Goal: Task Accomplishment & Management: Manage account settings

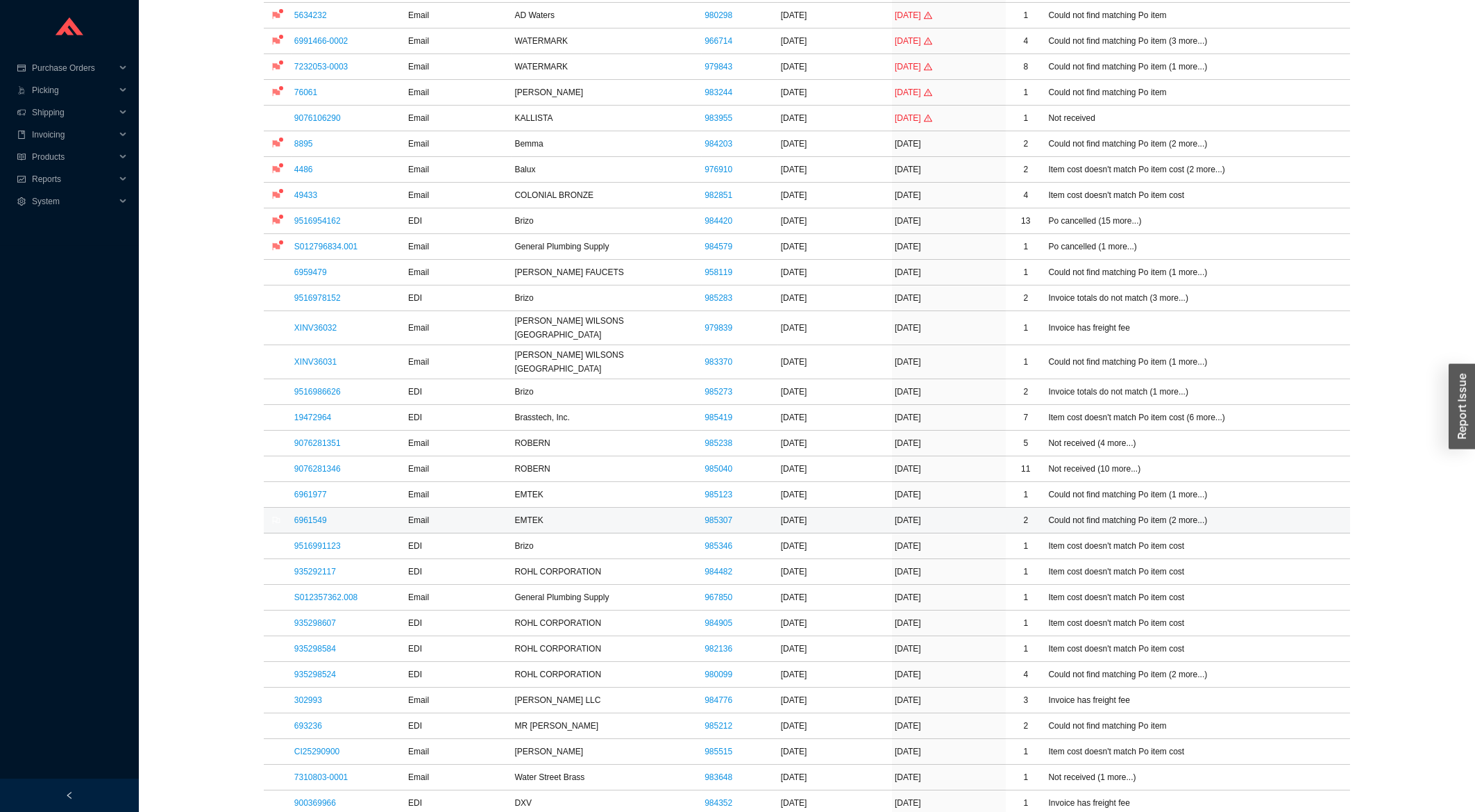
scroll to position [243, 0]
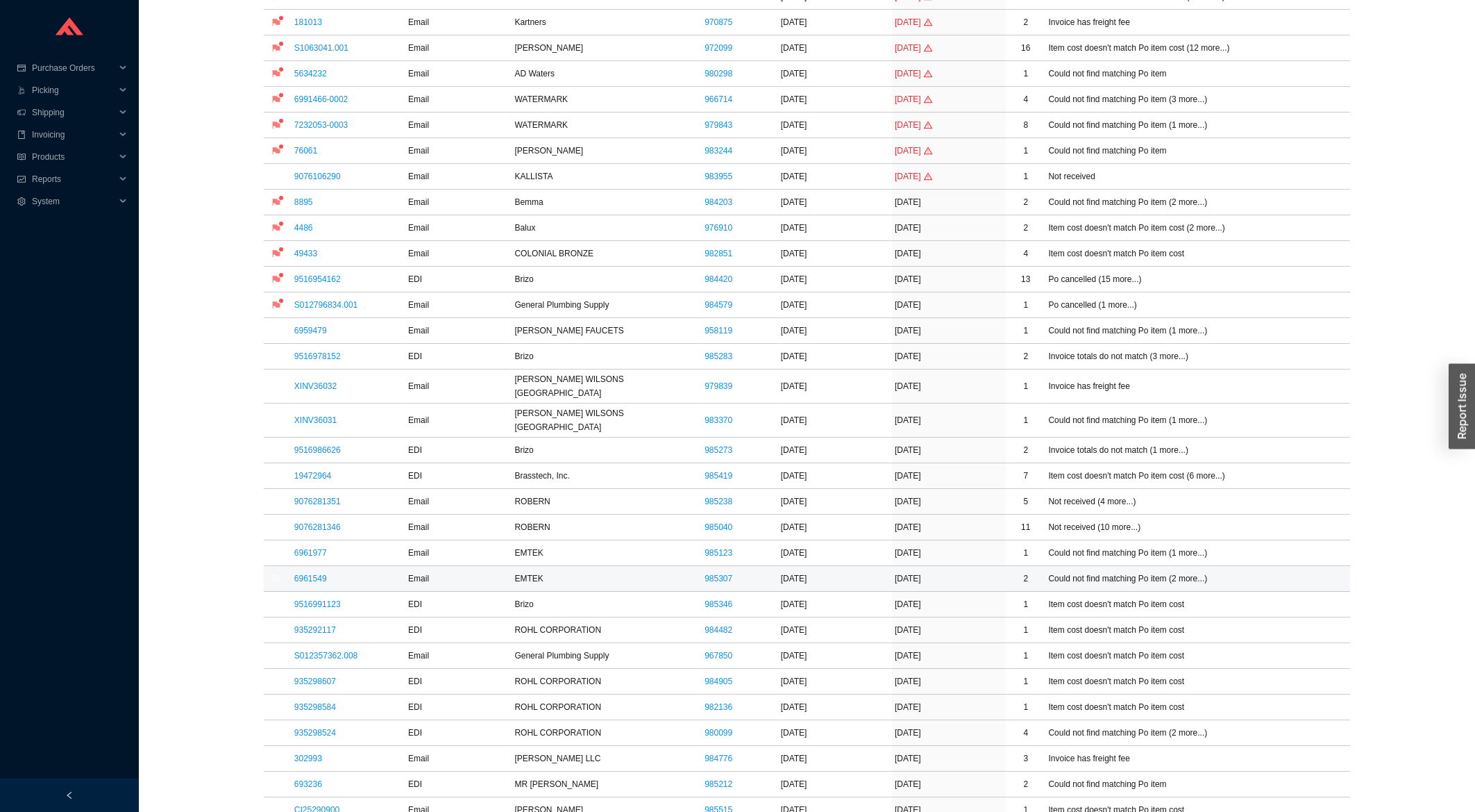
click at [327, 566] on td "6961549" at bounding box center [348, 578] width 114 height 26
click at [324, 573] on link "6961549" at bounding box center [310, 578] width 32 height 10
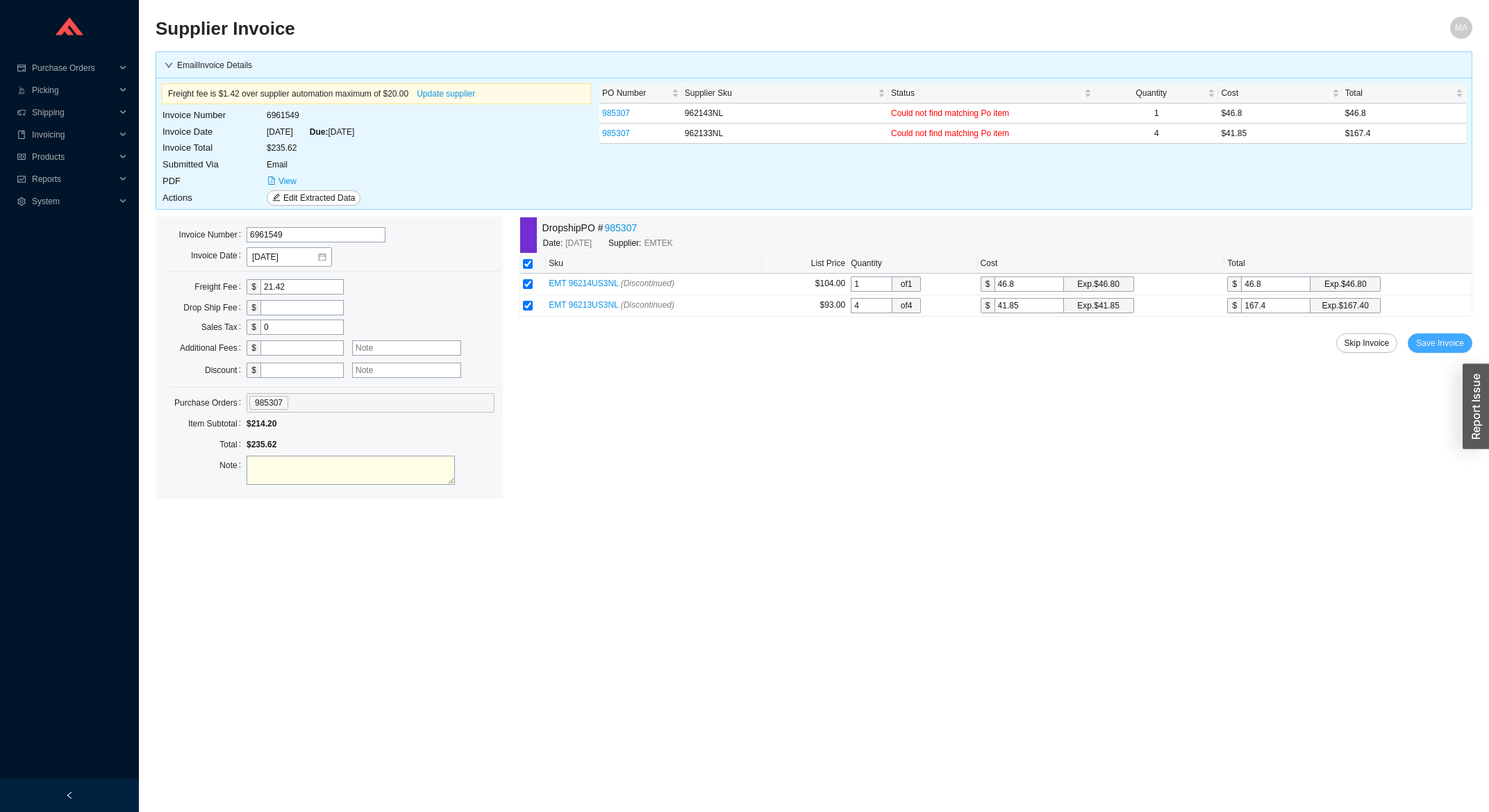
click at [1444, 345] on span "Save Invoice" at bounding box center [1440, 343] width 48 height 14
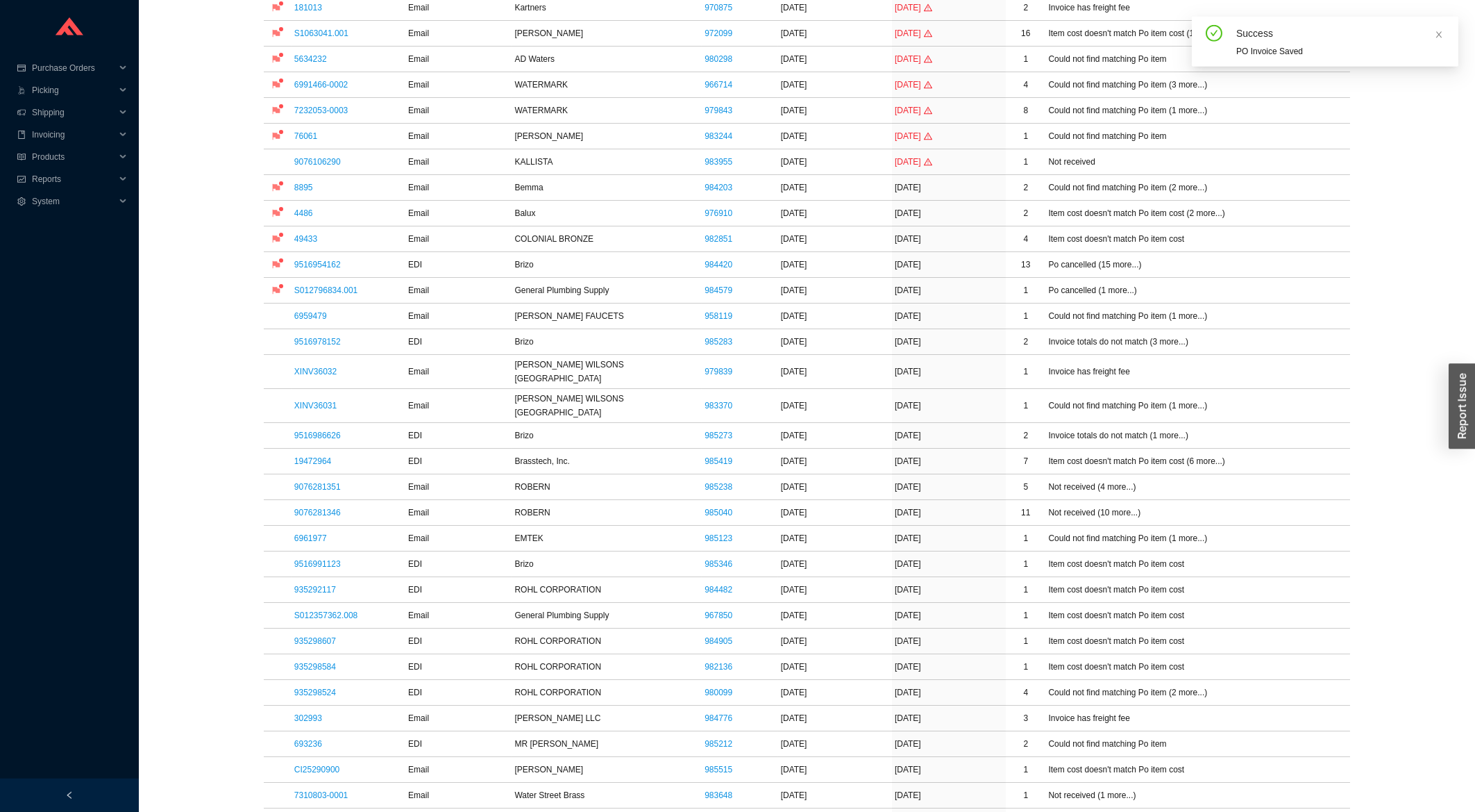
scroll to position [373, 0]
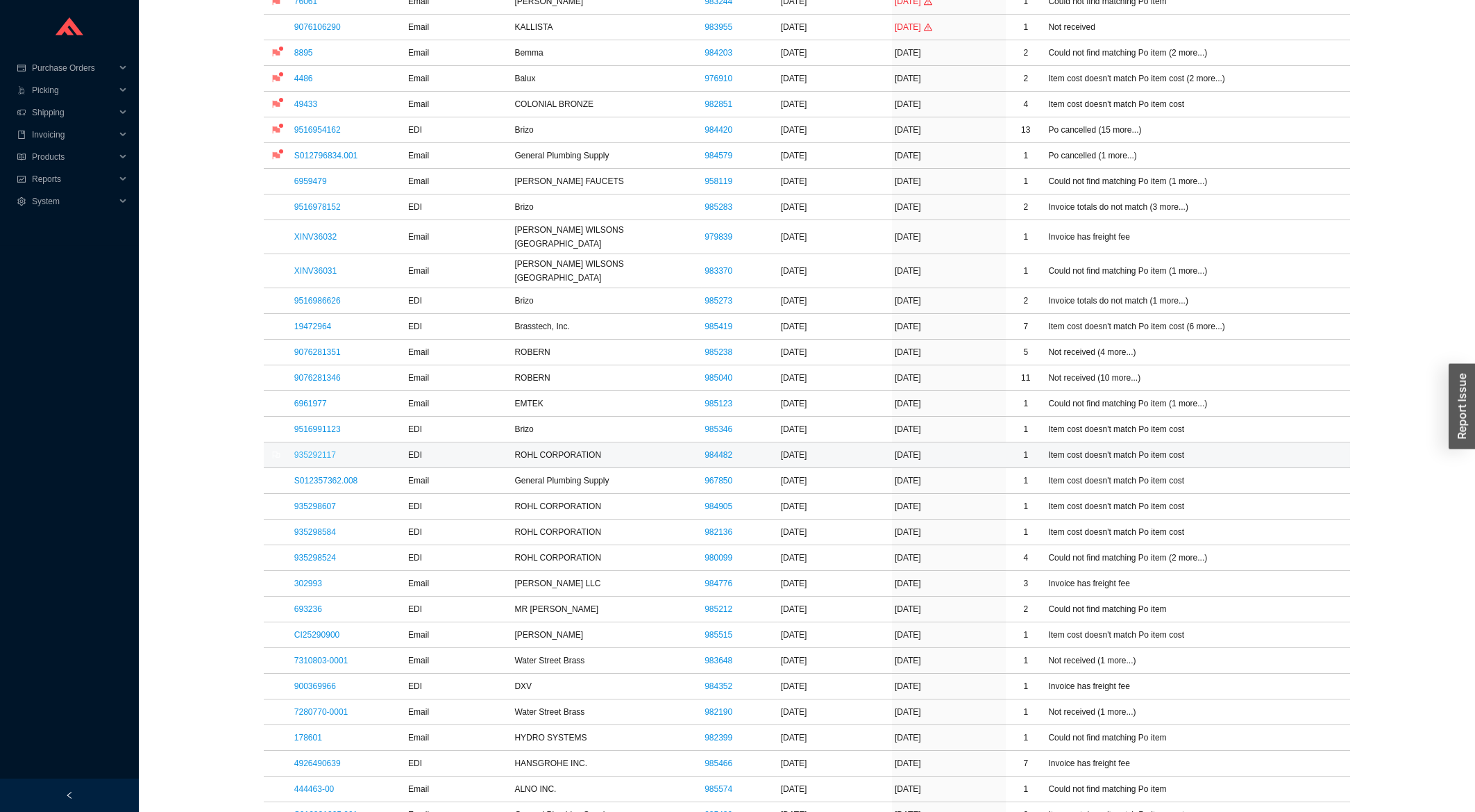
click at [327, 450] on link "935292117" at bounding box center [315, 455] width 42 height 10
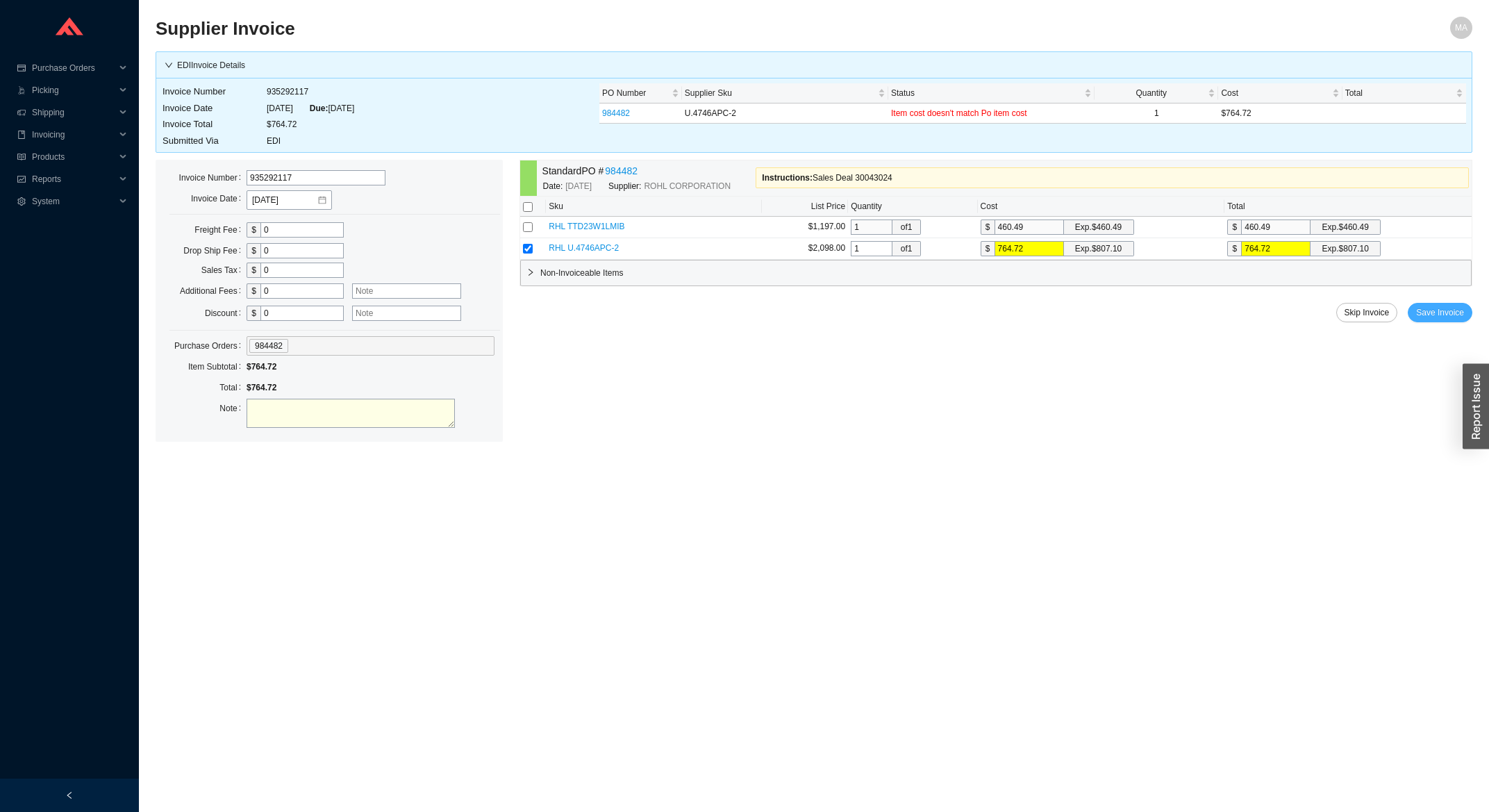
click at [1455, 310] on span "Save Invoice" at bounding box center [1440, 312] width 48 height 14
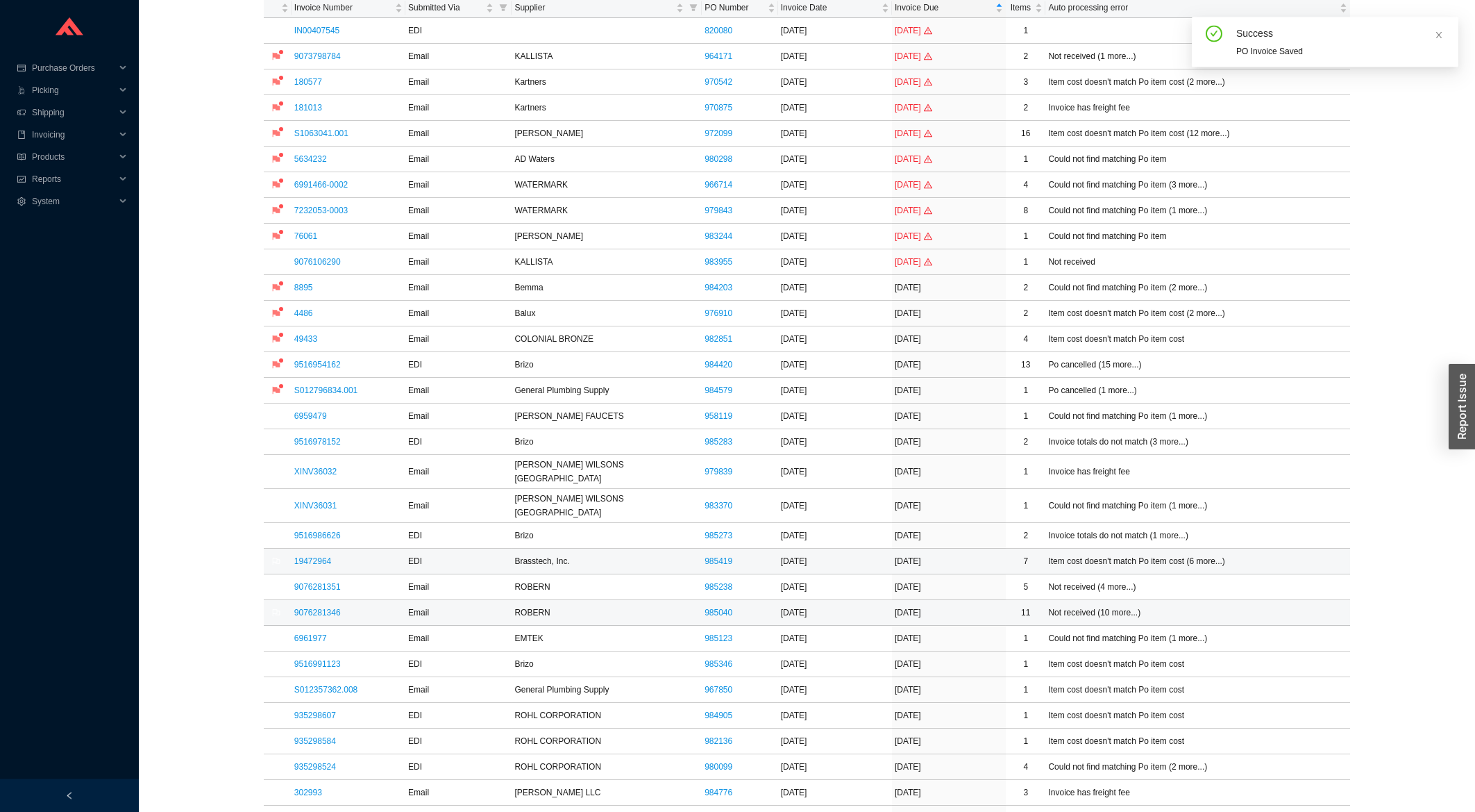
scroll to position [149, 0]
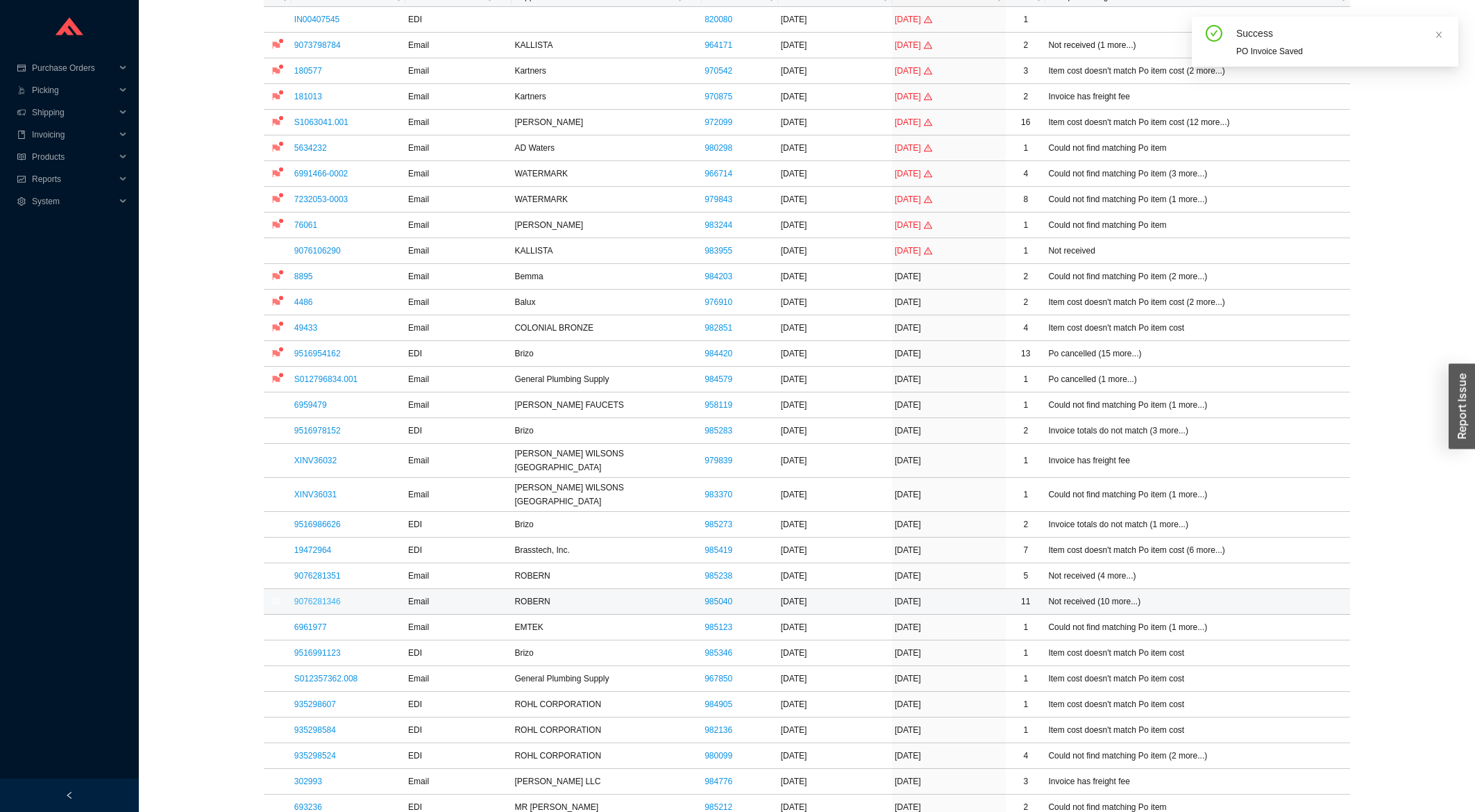
click at [314, 596] on link "9076281346" at bounding box center [317, 601] width 47 height 10
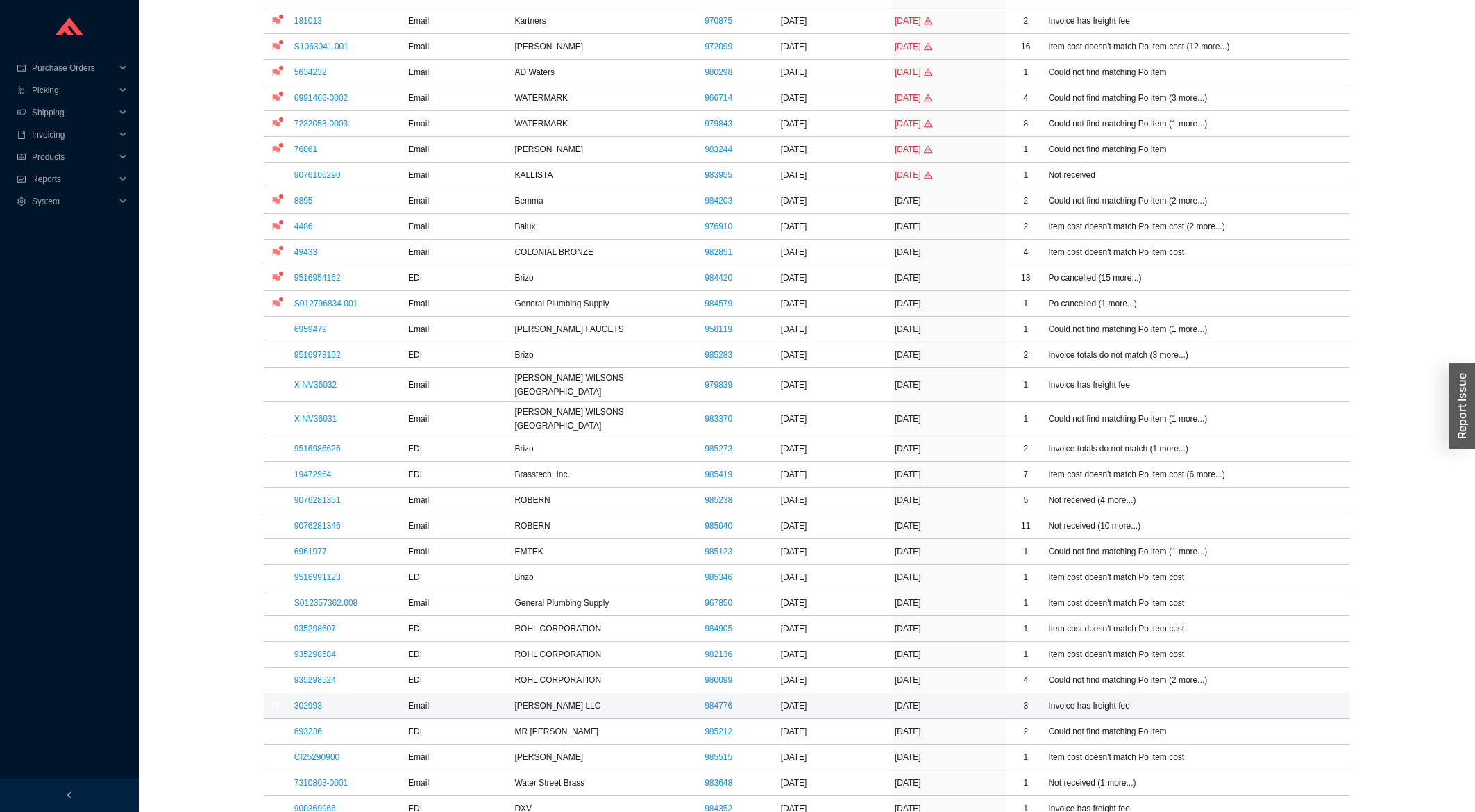
scroll to position [373, 0]
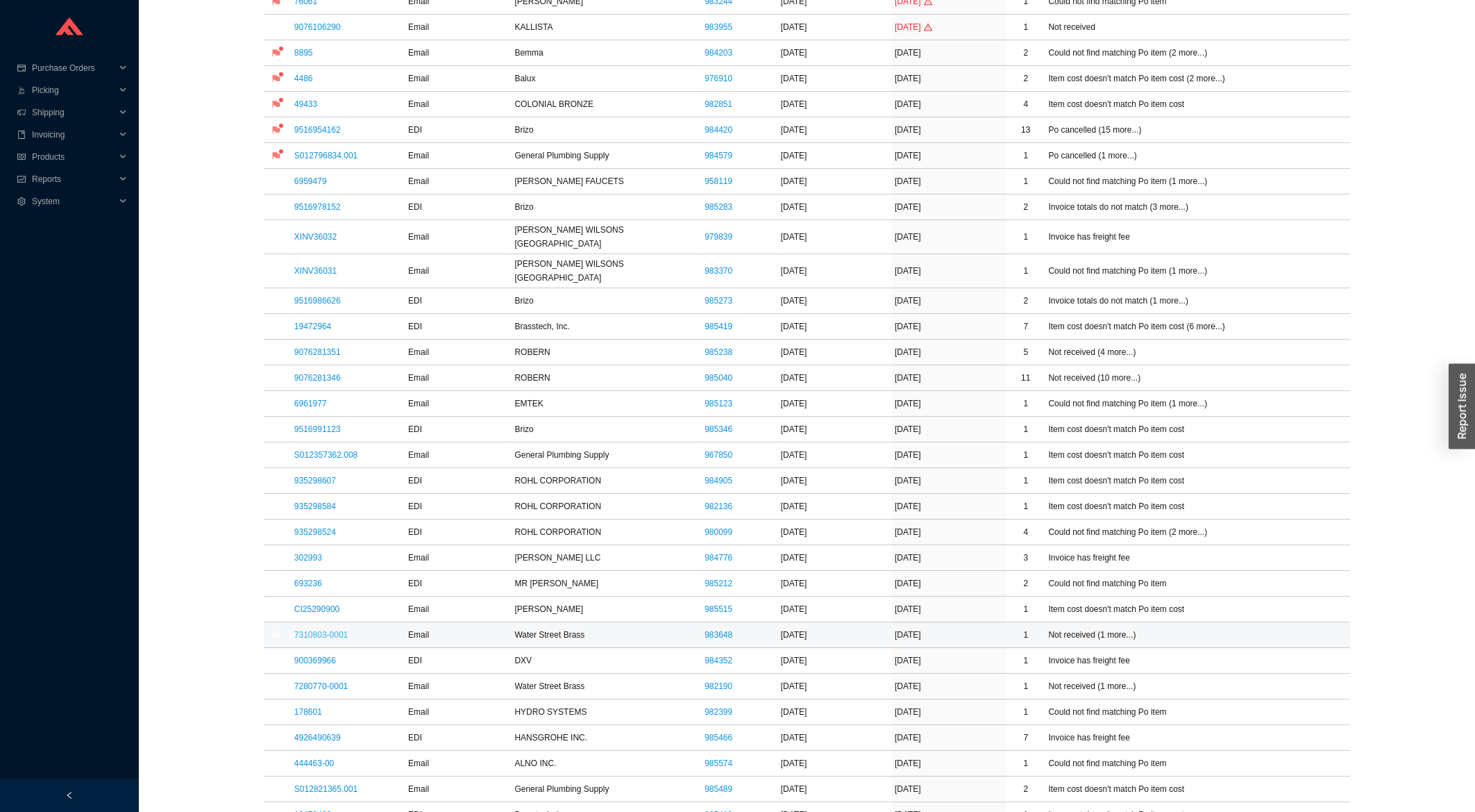
click at [316, 630] on link "7310803-0001" at bounding box center [321, 634] width 53 height 10
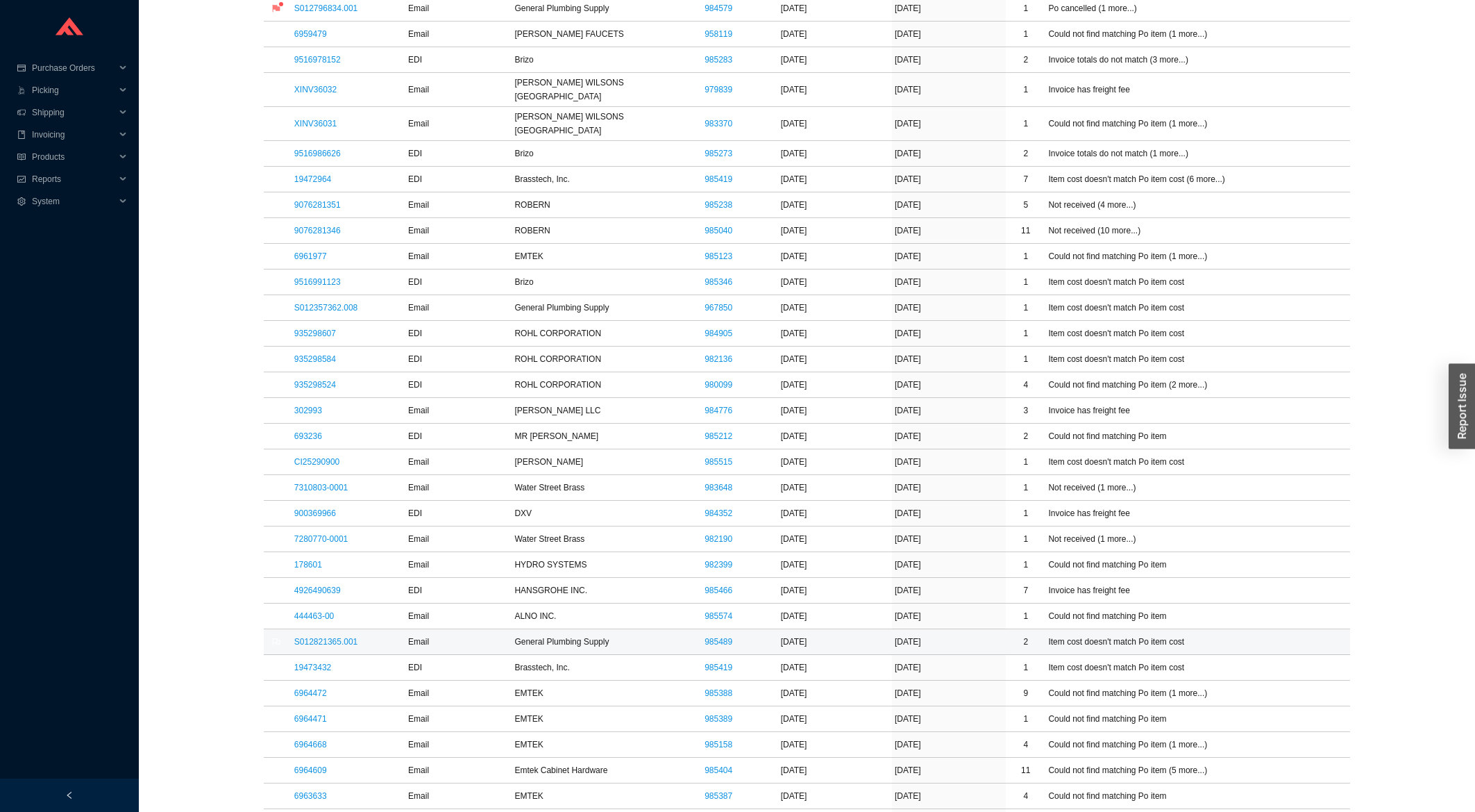
scroll to position [521, 0]
click at [318, 687] on link "6964472" at bounding box center [310, 692] width 32 height 10
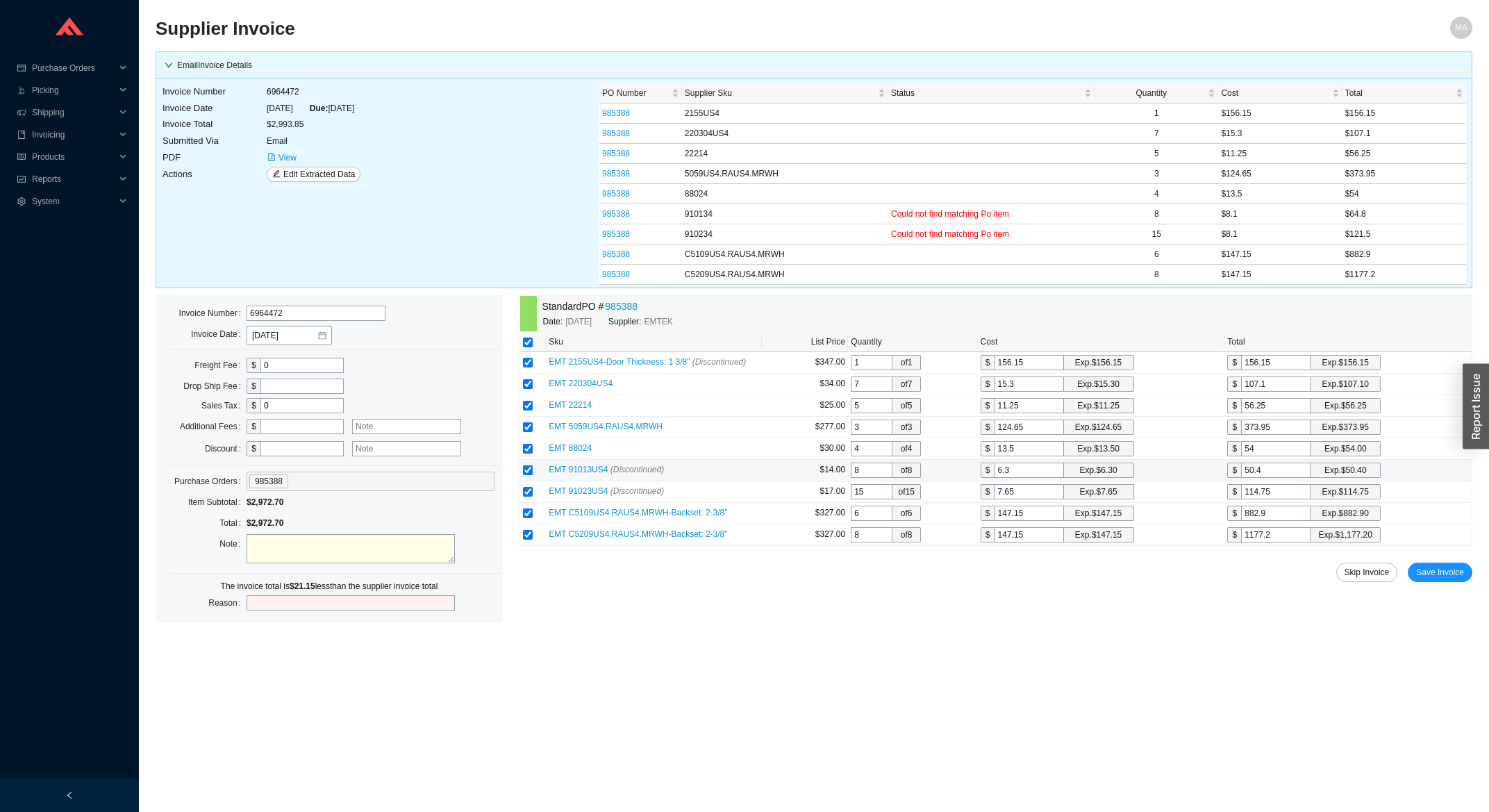
click at [1018, 472] on input "6.3" at bounding box center [1029, 470] width 70 height 15
type input "8"
type input "64"
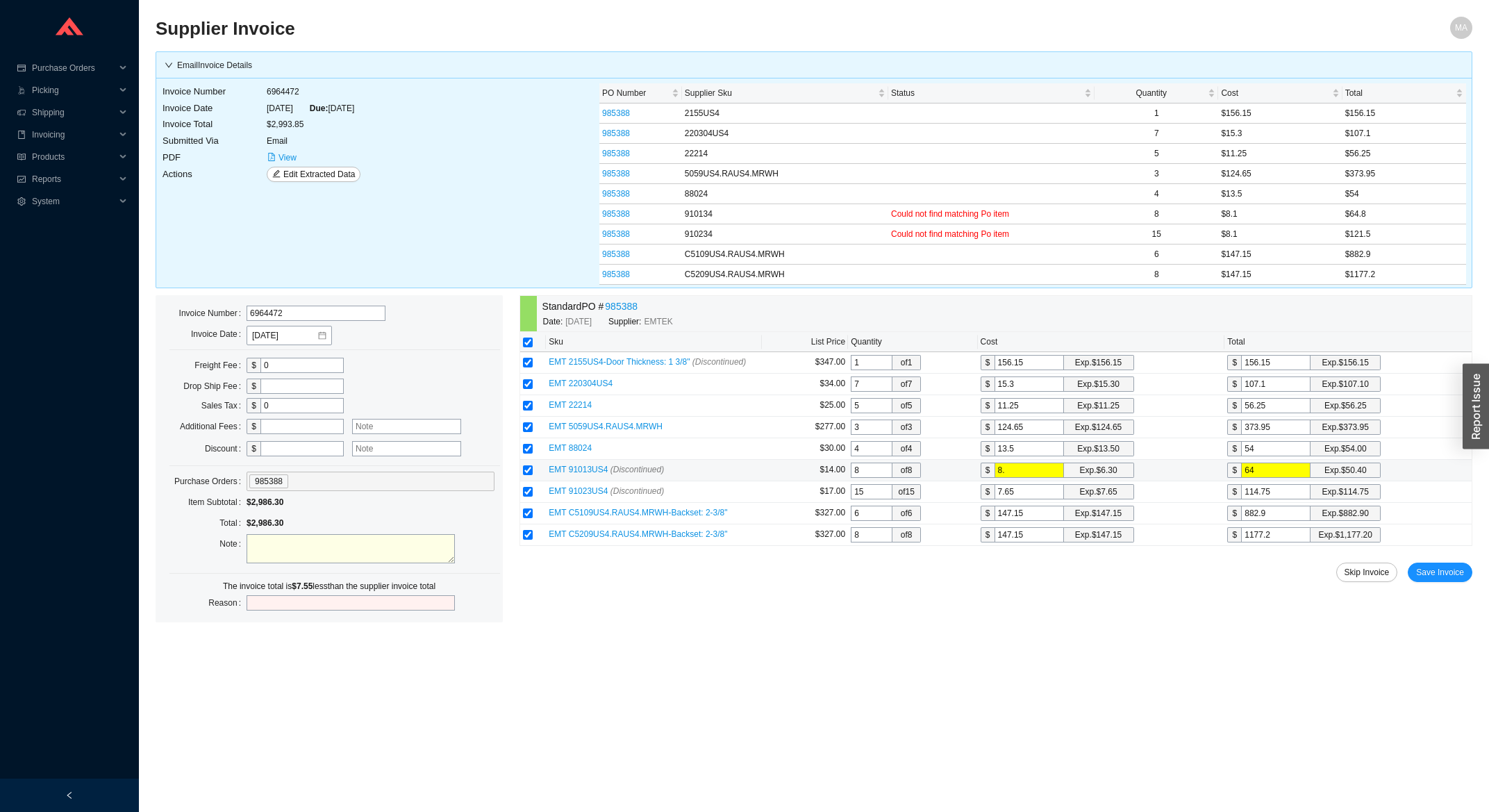
type input "8.1"
type input "64.8"
type input "8.1"
type input "7.6"
type input "114"
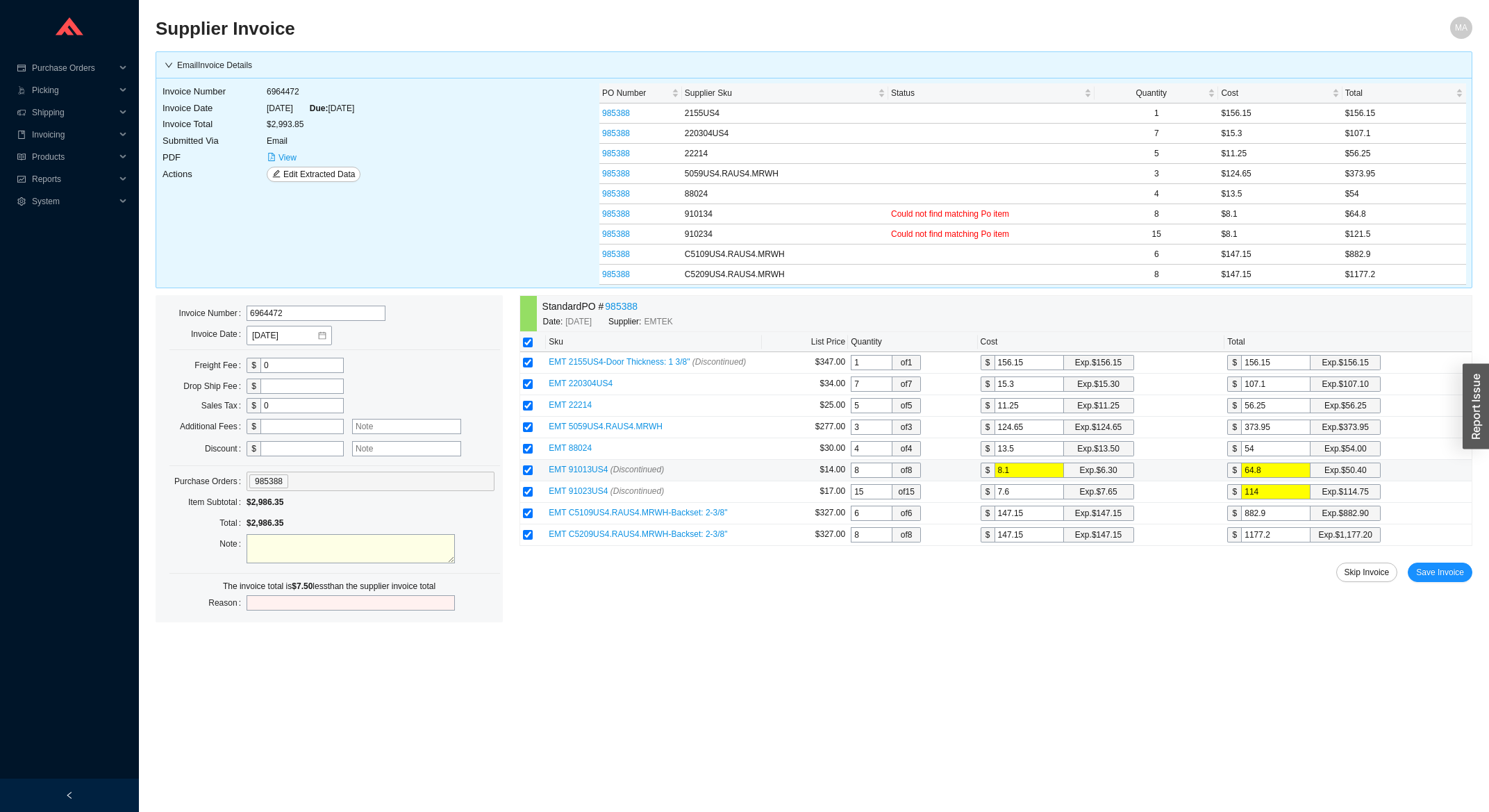
type input "7."
type input "105"
type input "7"
type input "8"
type input "120"
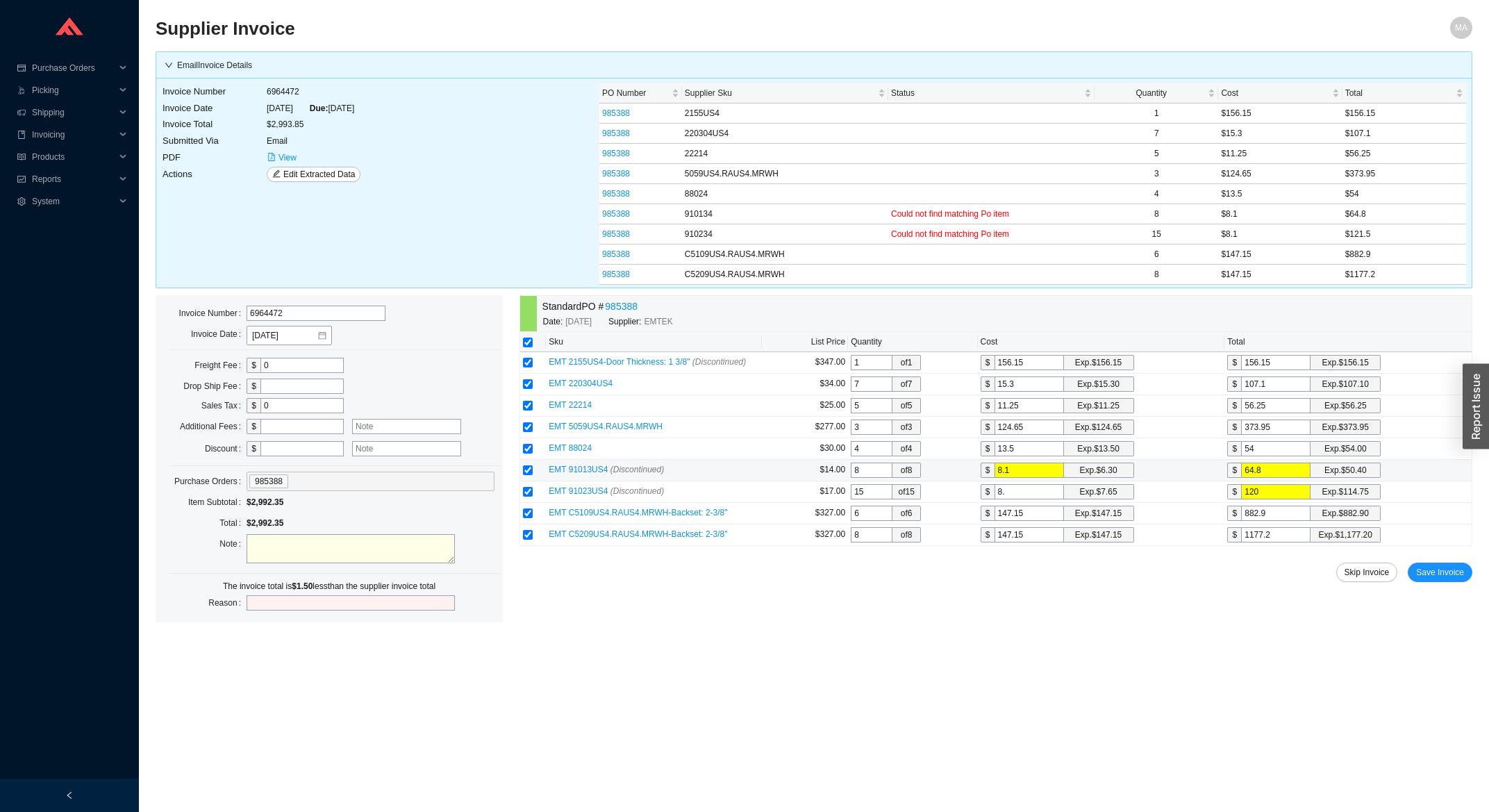
type input "8.1"
type input "121.5"
type input "8.1"
click at [1447, 576] on span "Save Invoice" at bounding box center [1440, 572] width 48 height 14
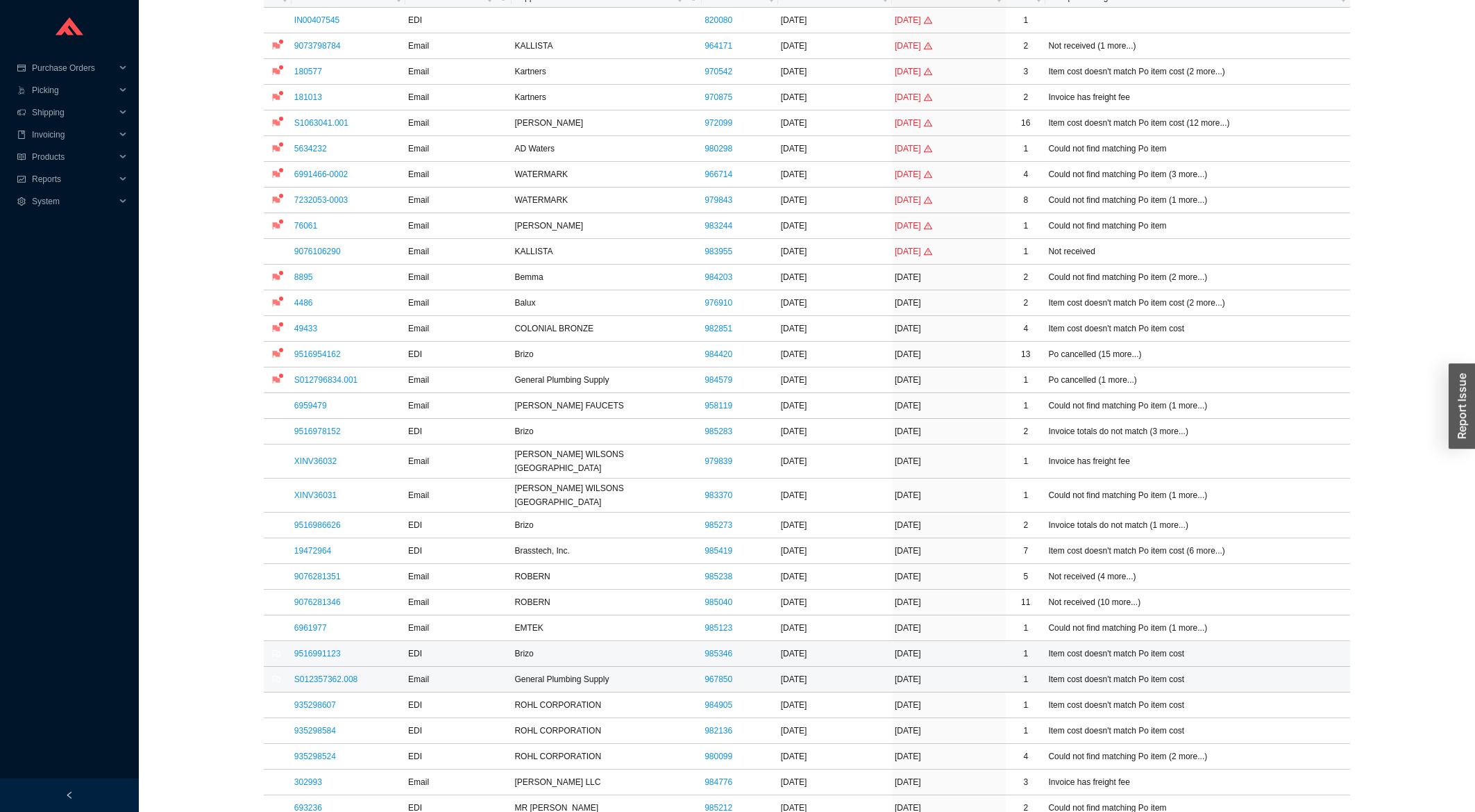
scroll to position [149, 0]
click at [300, 622] on link "6961977" at bounding box center [310, 627] width 32 height 10
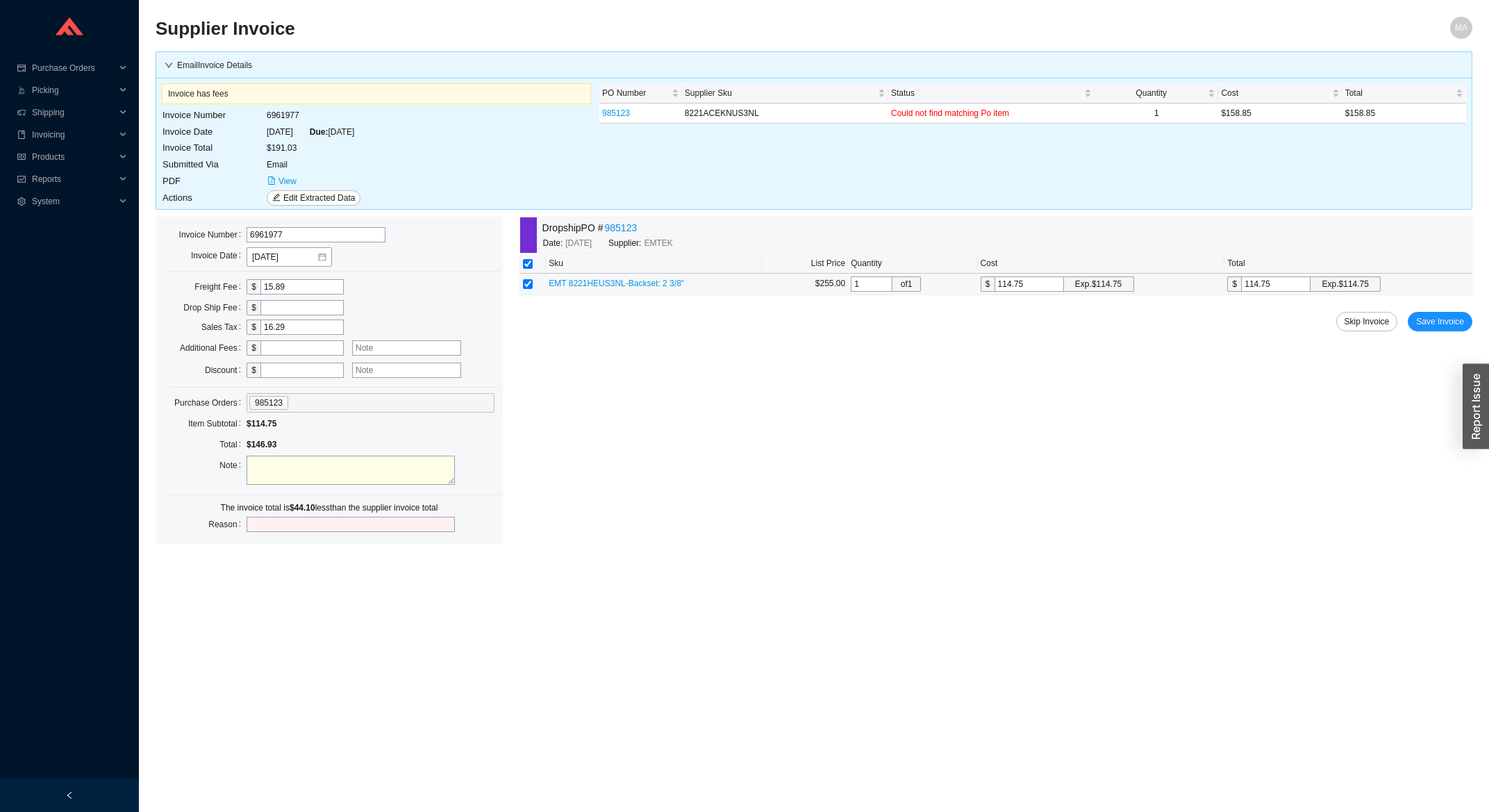
drag, startPoint x: 1036, startPoint y: 287, endPoint x: 962, endPoint y: 284, distance: 74.1
click at [995, 284] on input "114.75" at bounding box center [1029, 284] width 70 height 15
type input "1"
type input "15"
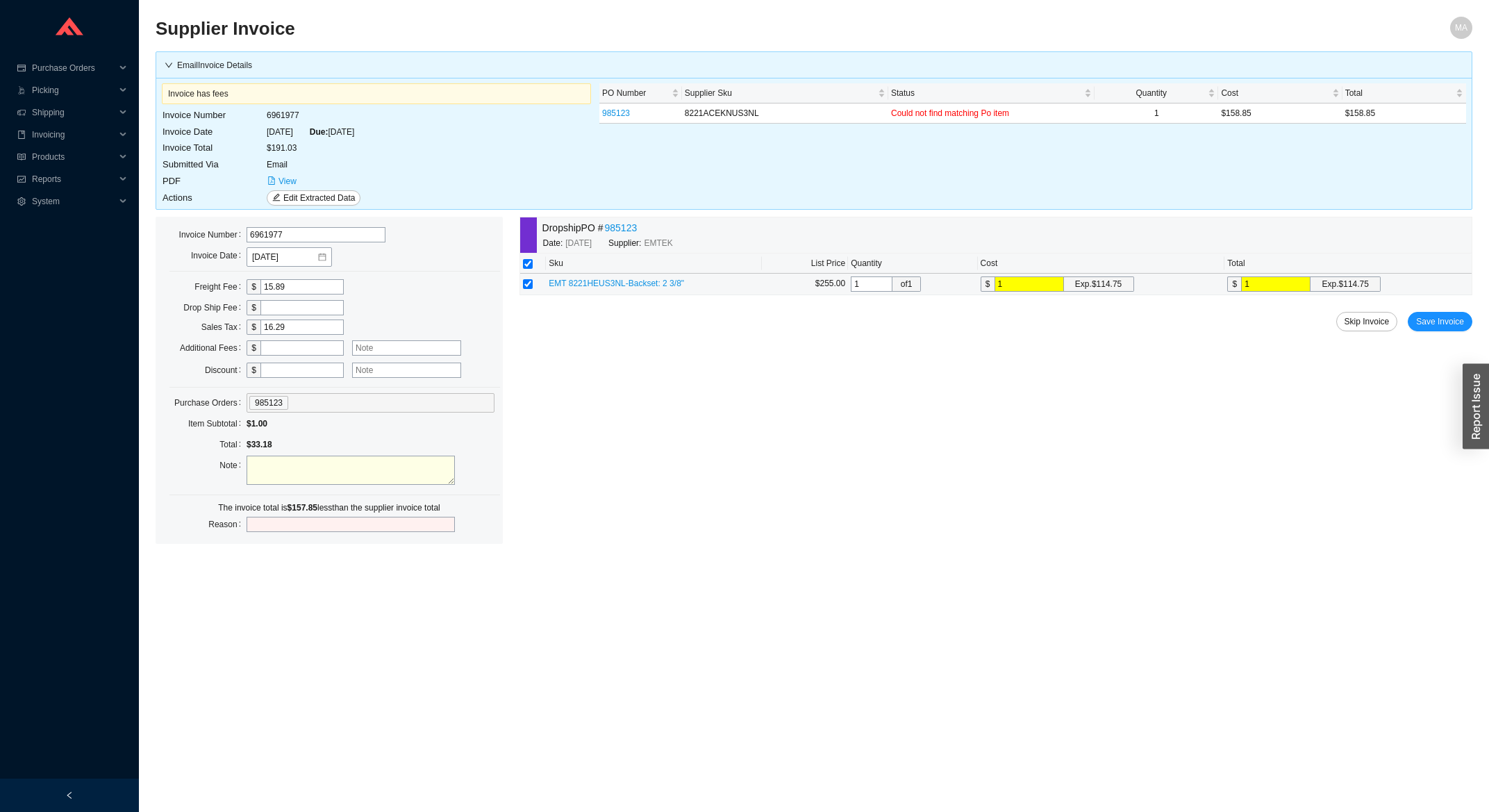
type input "15"
type input "158"
type input "158.8"
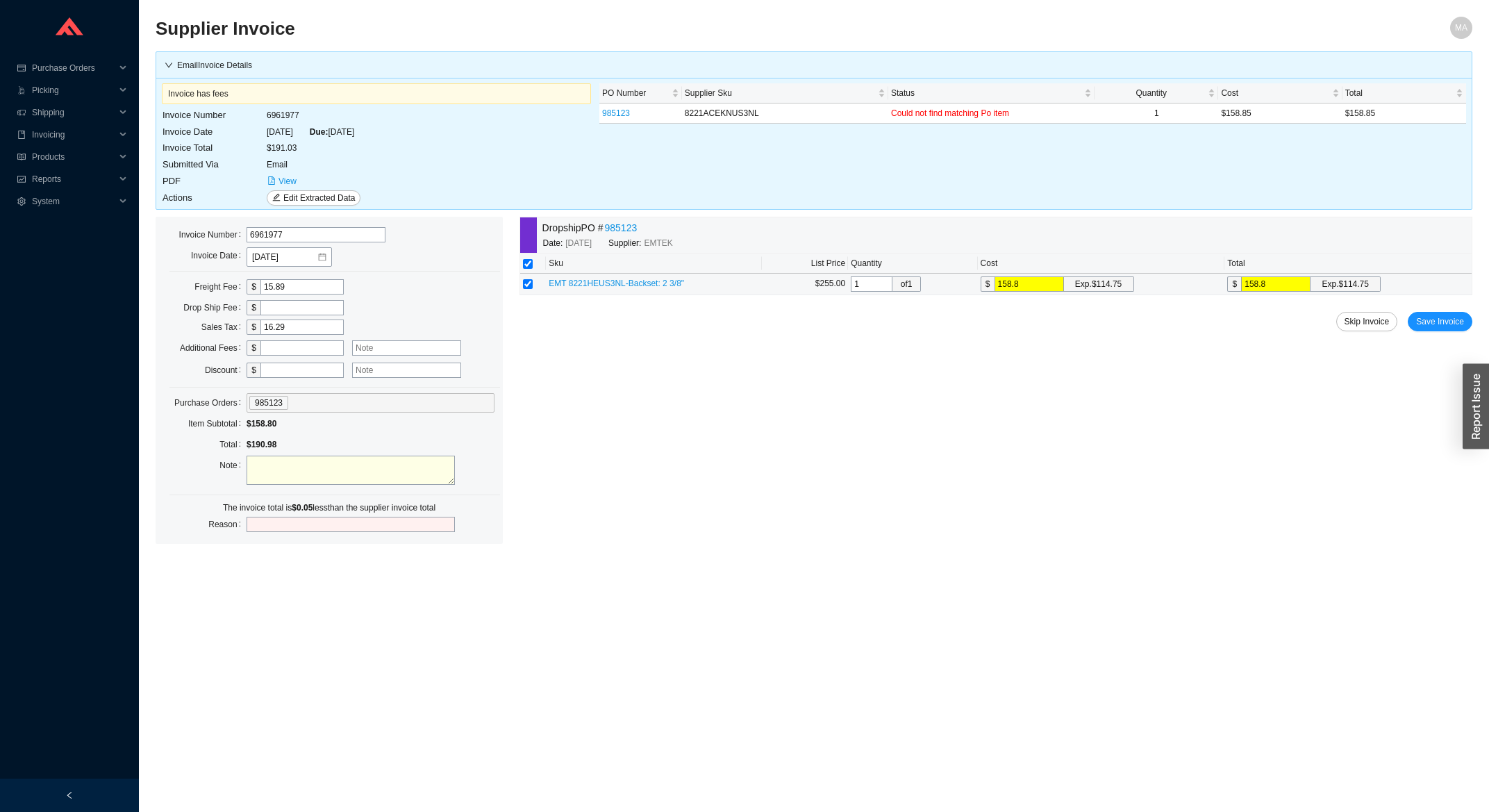
type input "158.85"
click at [1413, 331] on div "Skip Invoice Save Invoice" at bounding box center [996, 321] width 953 height 19
click at [1428, 325] on span "Save Invoice" at bounding box center [1440, 321] width 48 height 14
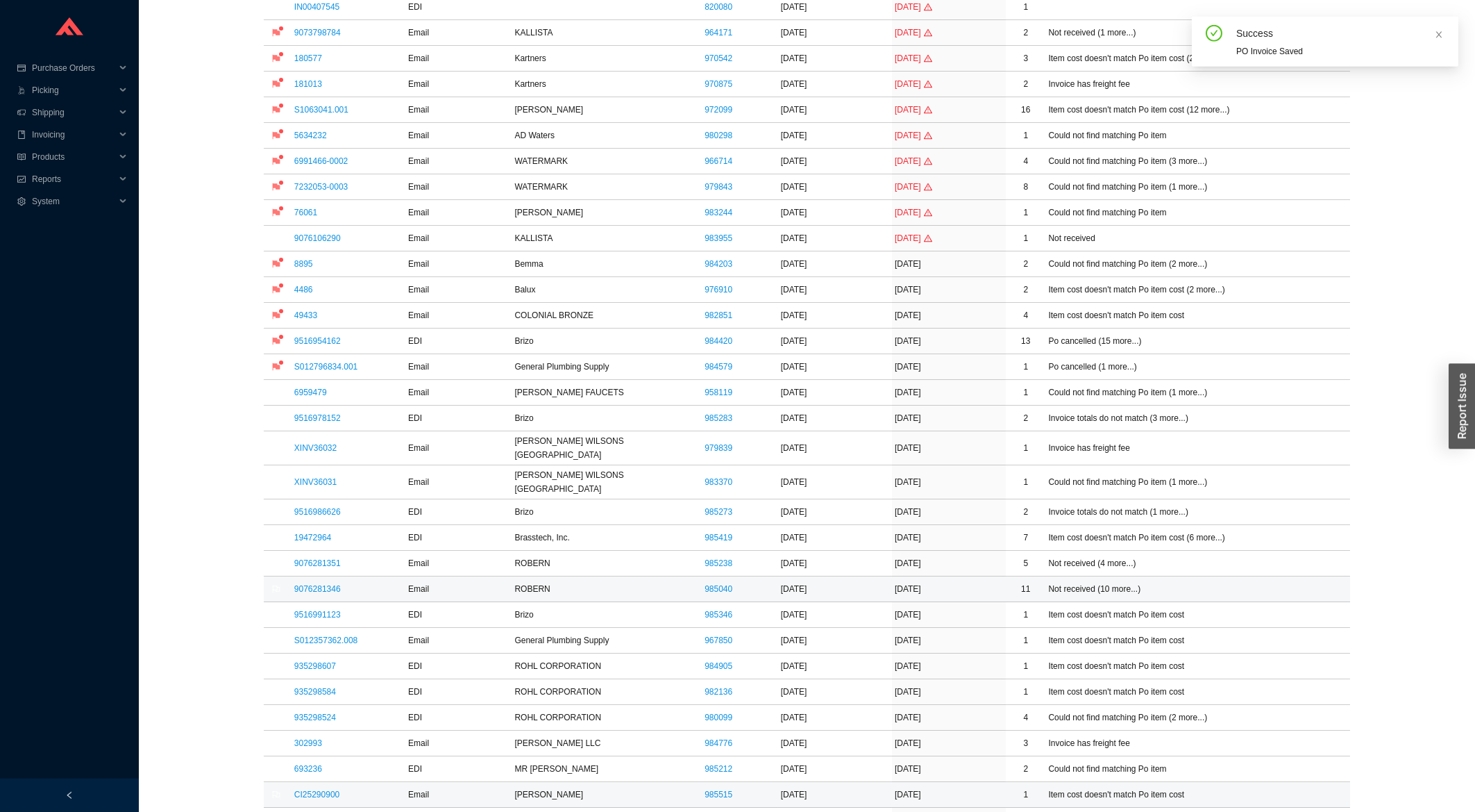
scroll to position [223, 0]
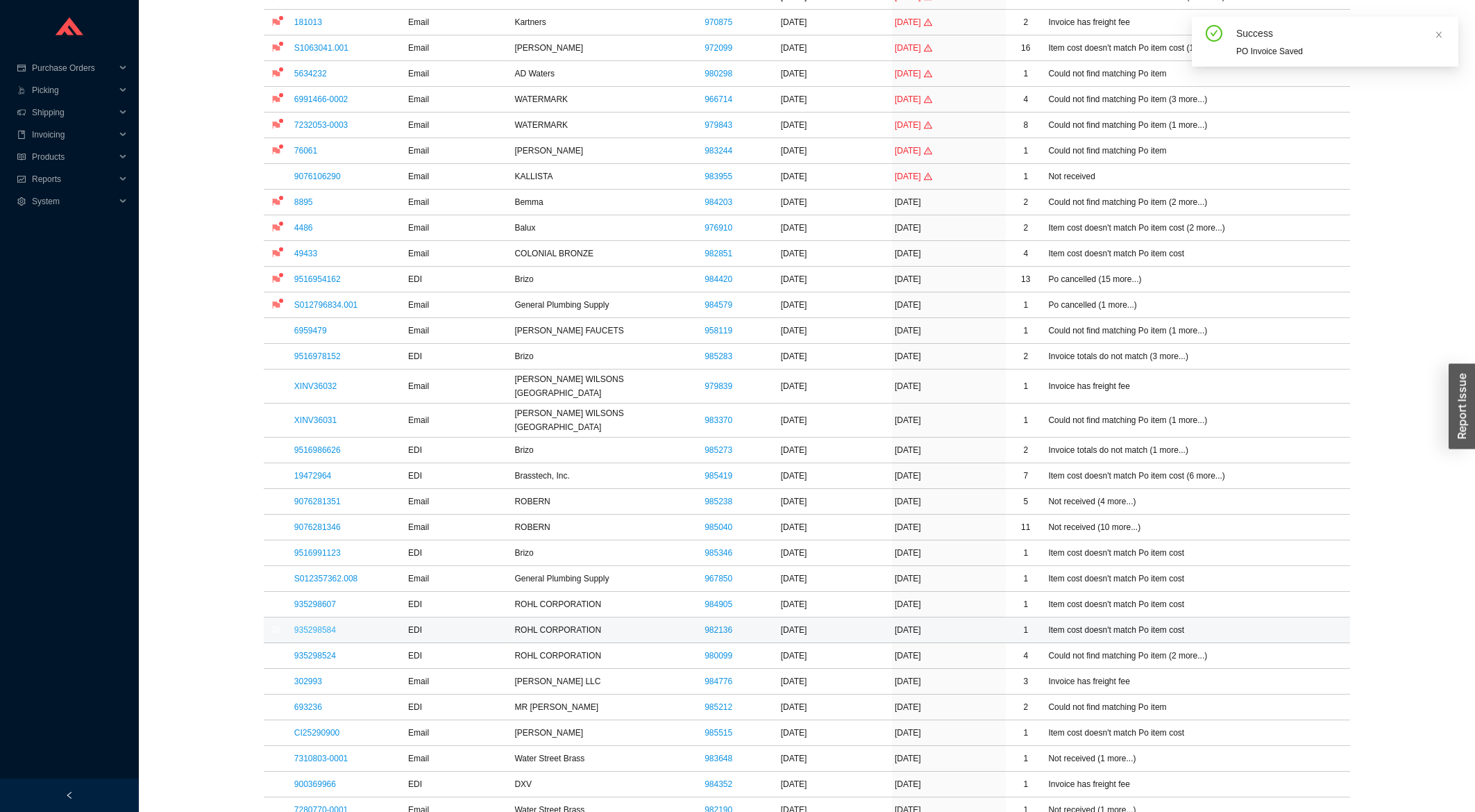
click at [319, 625] on link "935298584" at bounding box center [315, 630] width 42 height 10
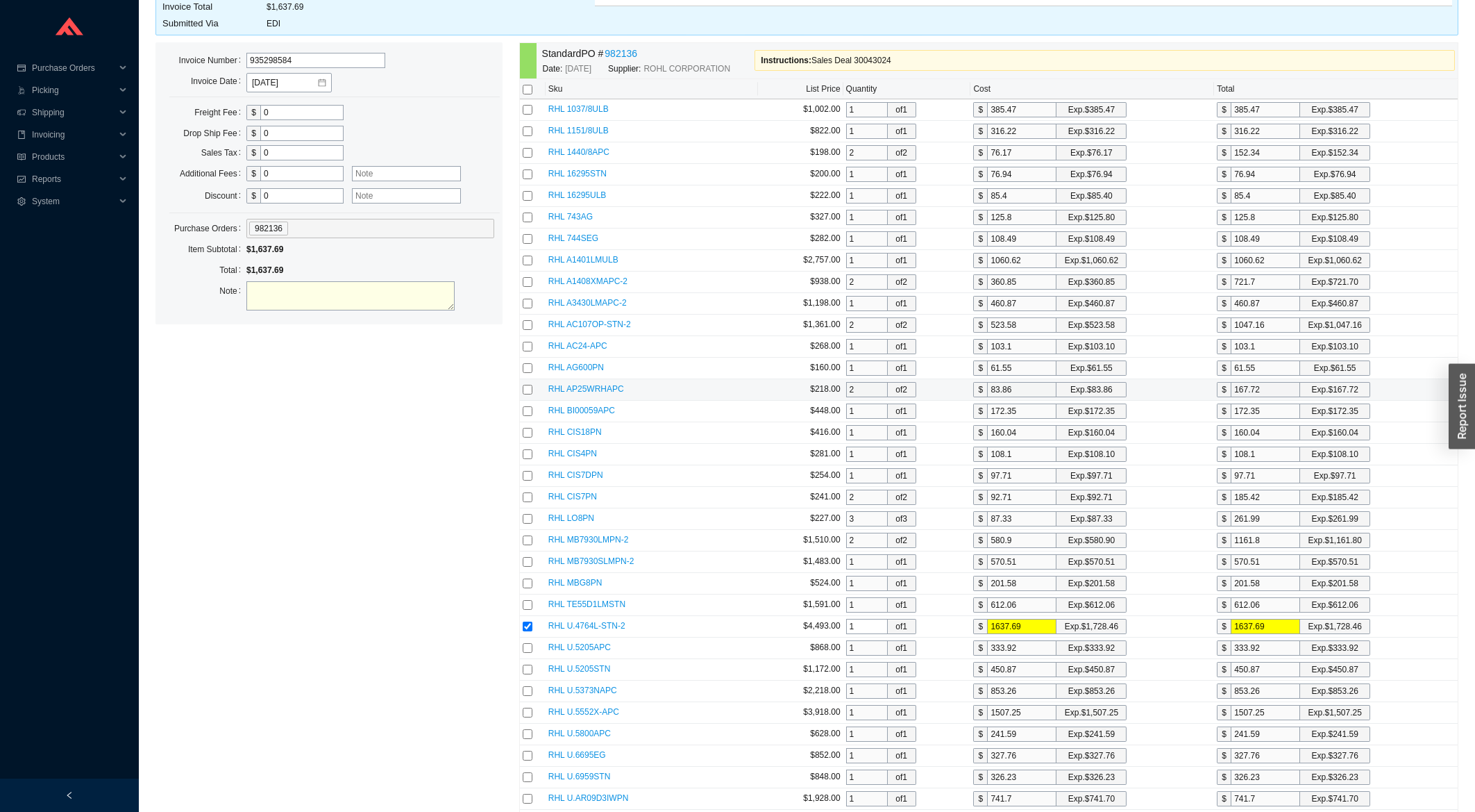
scroll to position [290, 0]
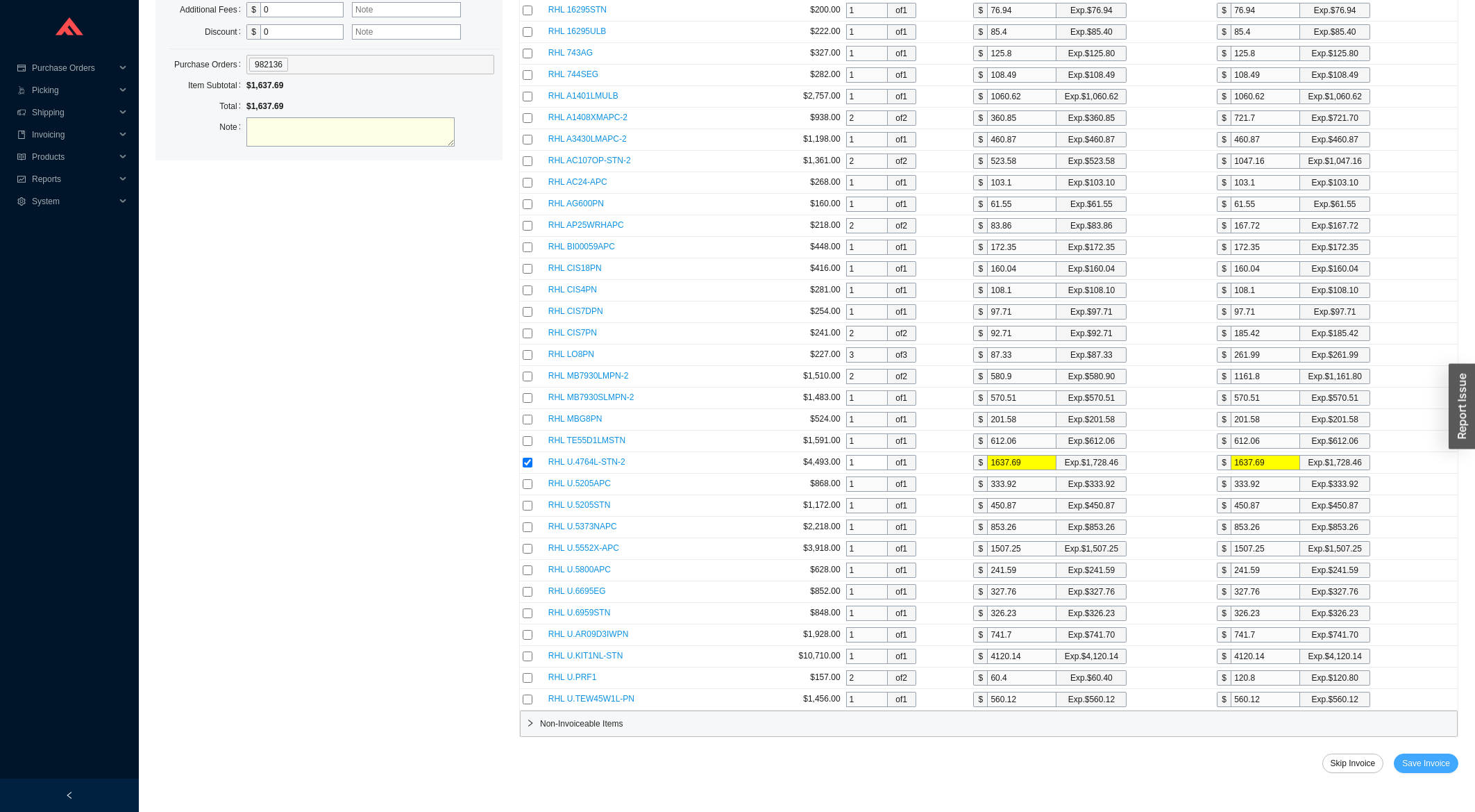
click at [1417, 759] on span "Save Invoice" at bounding box center [1426, 762] width 48 height 14
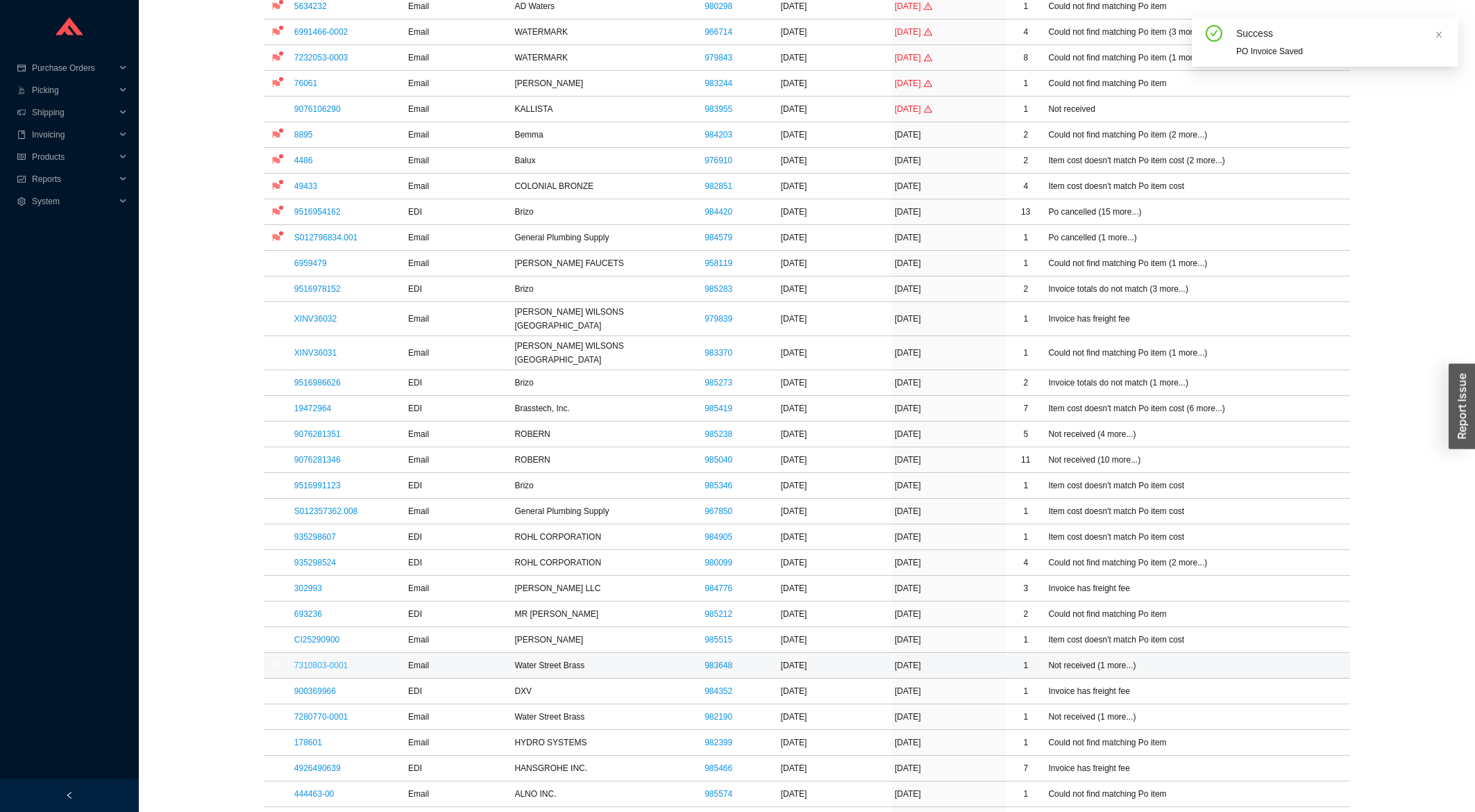
click at [331, 660] on link "7310803-0001" at bounding box center [321, 665] width 53 height 10
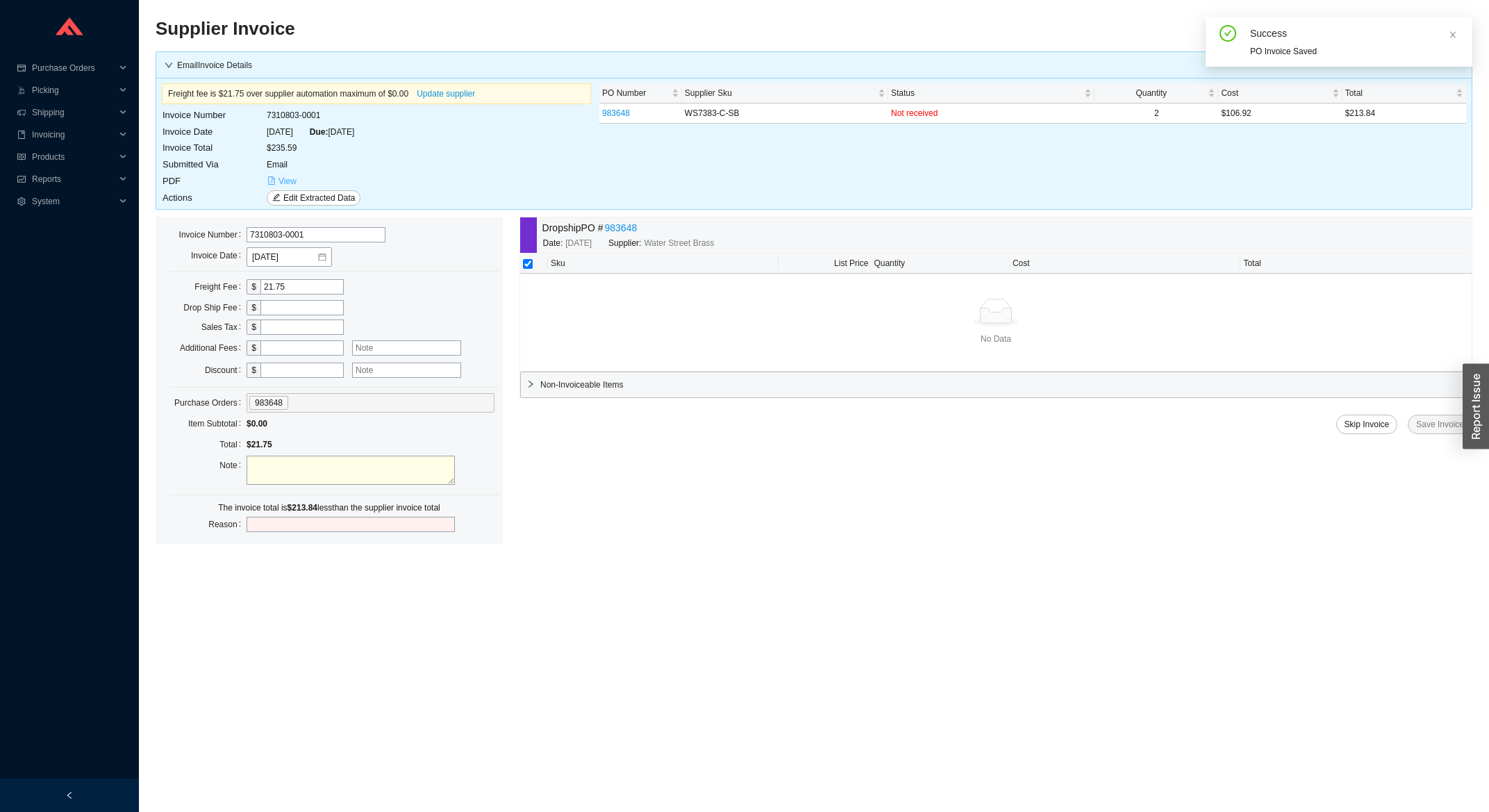
click at [276, 180] on button "View" at bounding box center [282, 182] width 31 height 15
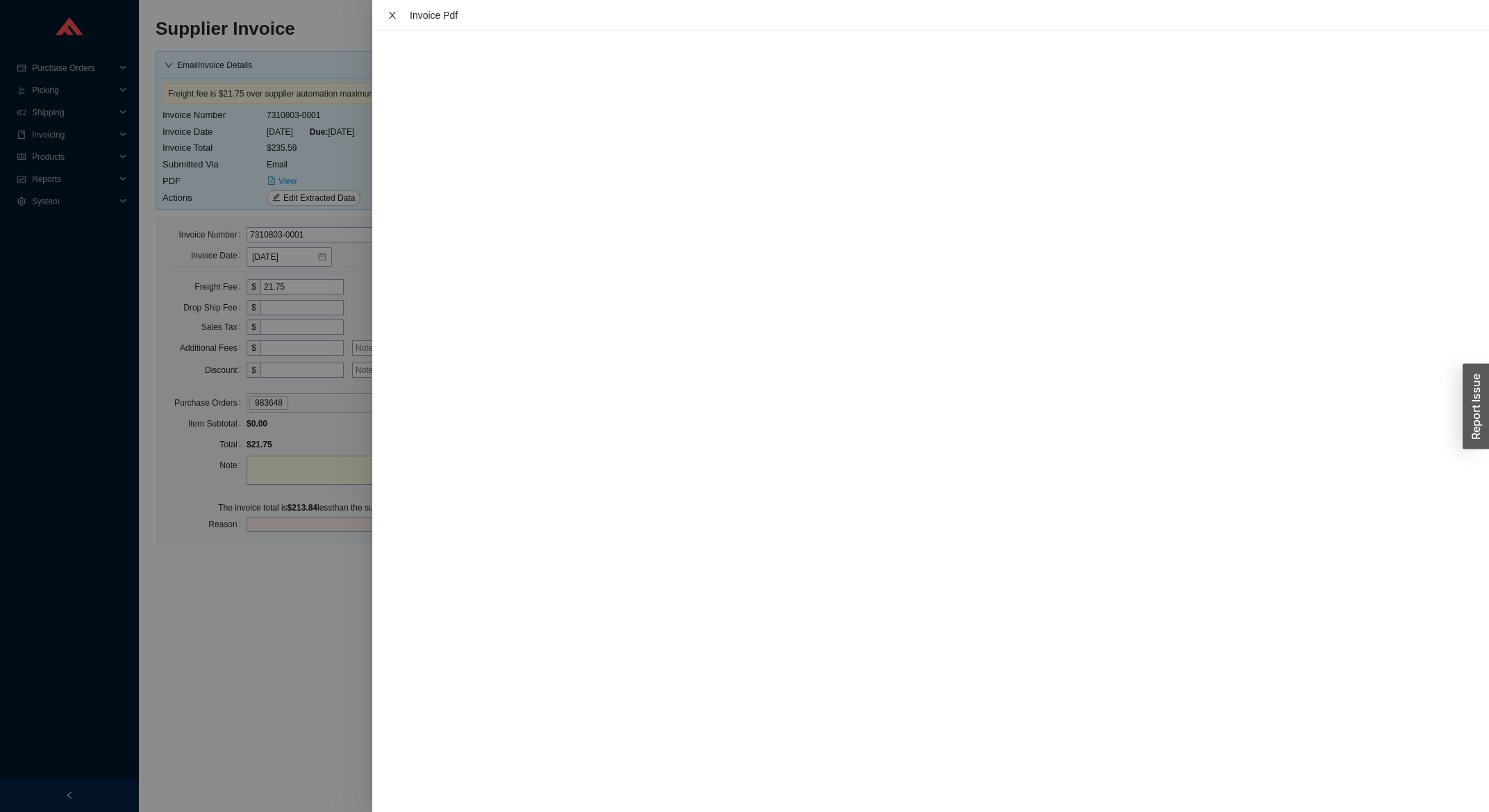
click at [397, 13] on button "Close" at bounding box center [392, 15] width 18 height 11
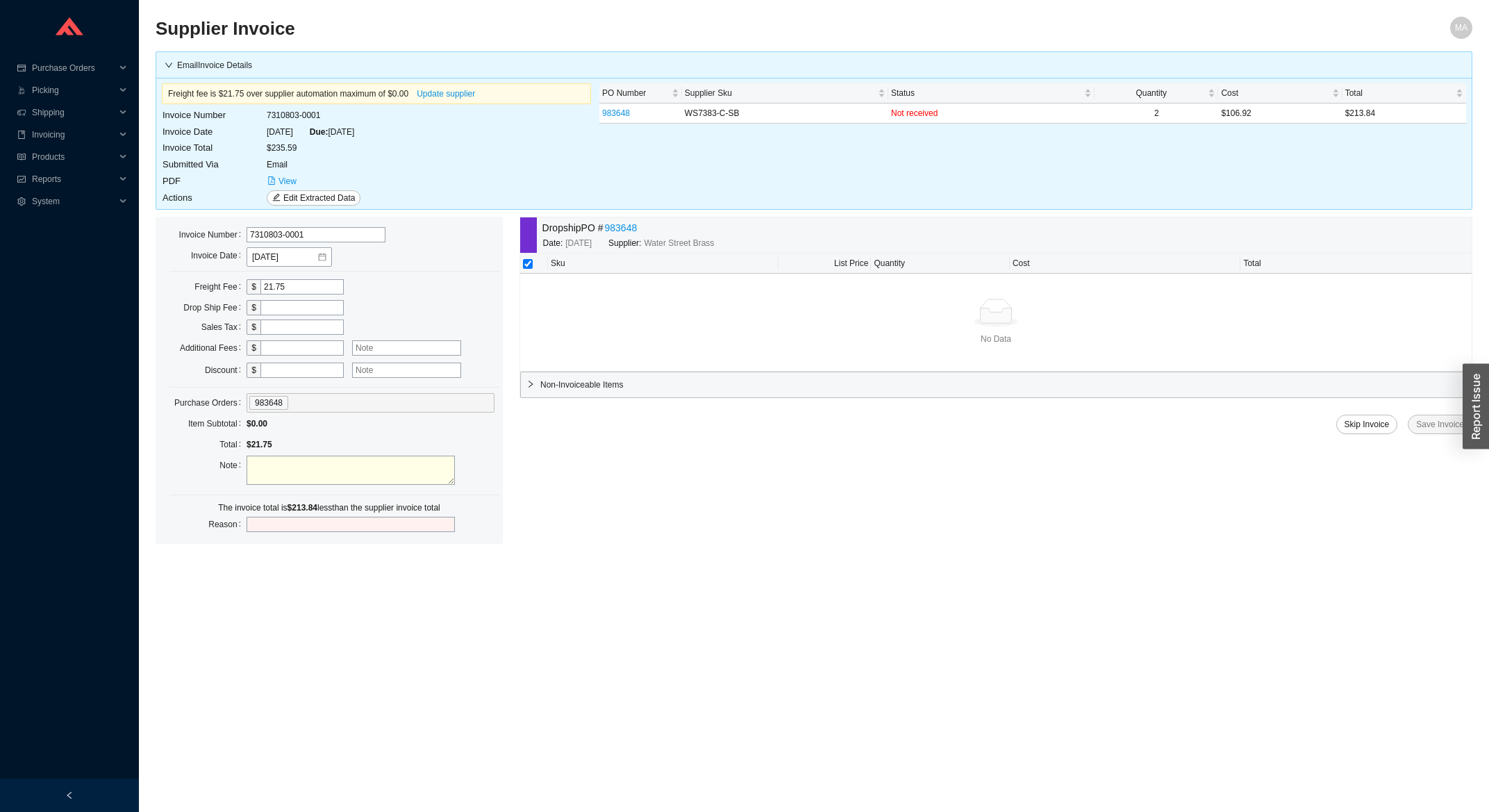
click at [638, 225] on div "Dropship PO # 983648" at bounding box center [650, 227] width 214 height 16
click at [637, 225] on link "983648" at bounding box center [621, 227] width 32 height 16
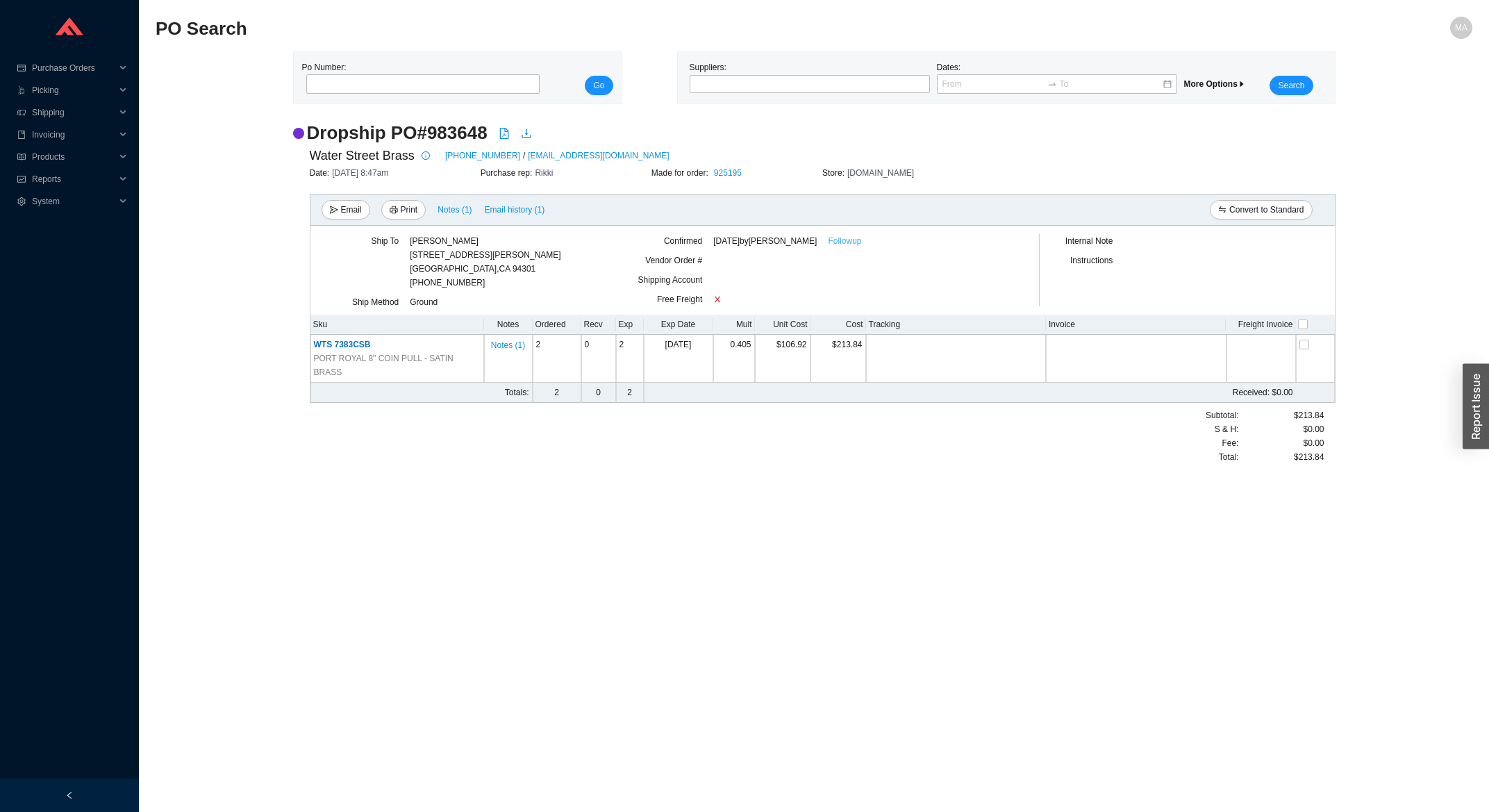
click at [845, 242] on link "Followup" at bounding box center [844, 241] width 33 height 14
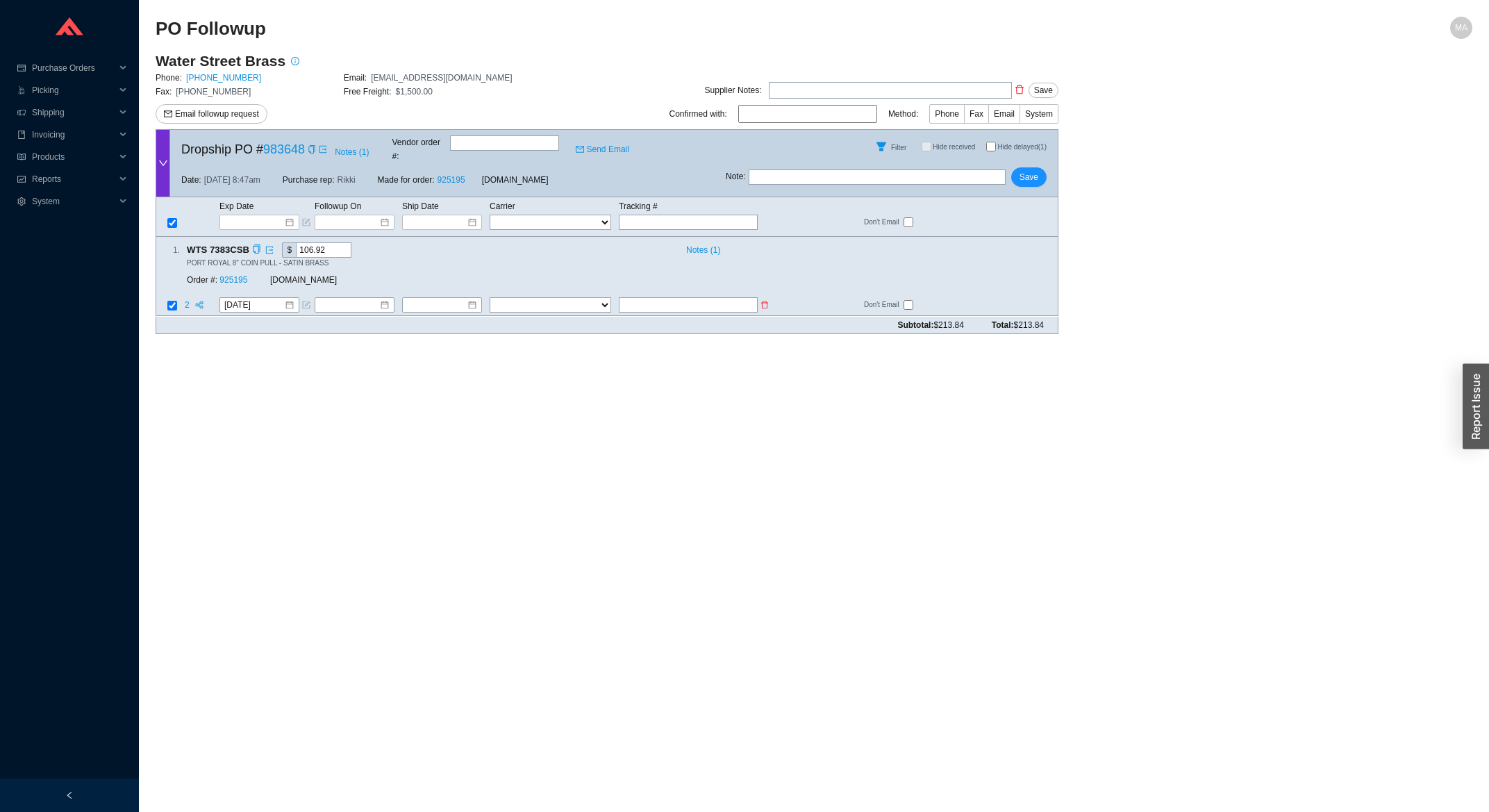
click at [733, 298] on input "text" at bounding box center [688, 306] width 139 height 15
type input "476073097298"
click at [590, 291] on div "1 . WTS 7383CSB $ 106.92 Notes ( 1 ) PORT ROYAL 8" COIN PULL - SATIN BRASS Orde…" at bounding box center [607, 276] width 903 height 79
click at [489, 298] on select "FedEx UPS ---------------- 2 Day Transportation INC A&B Freight A. [PERSON_NAME…" at bounding box center [550, 306] width 121 height 15
select select "1"
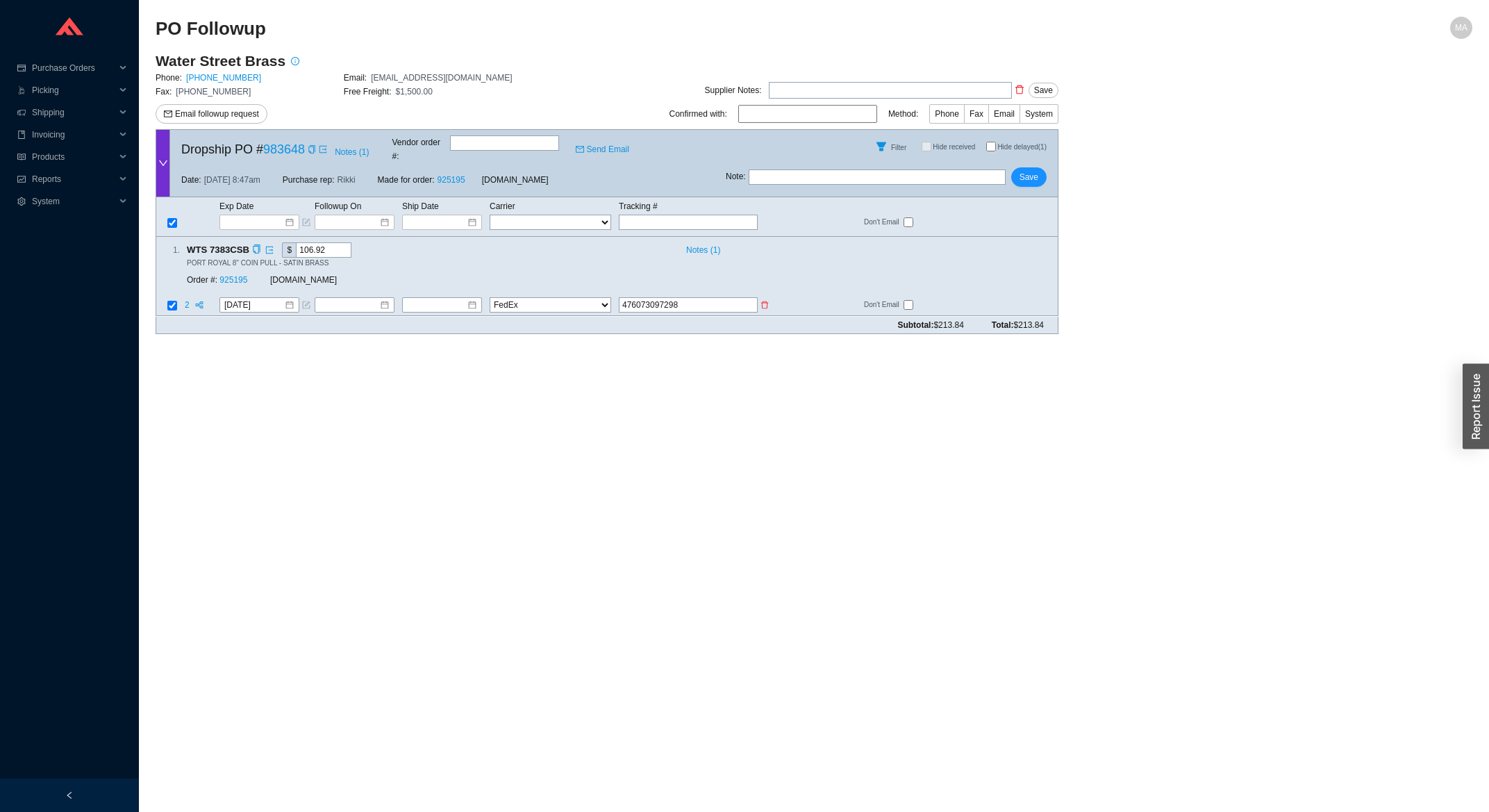
click option "FedEx" at bounding box center [0, 0] width 0 height 0
click at [425, 299] on input at bounding box center [437, 306] width 60 height 14
type input "[DATE]"
click at [439, 418] on div "18" at bounding box center [442, 418] width 15 height 15
click at [1031, 170] on span "Save" at bounding box center [1029, 177] width 19 height 14
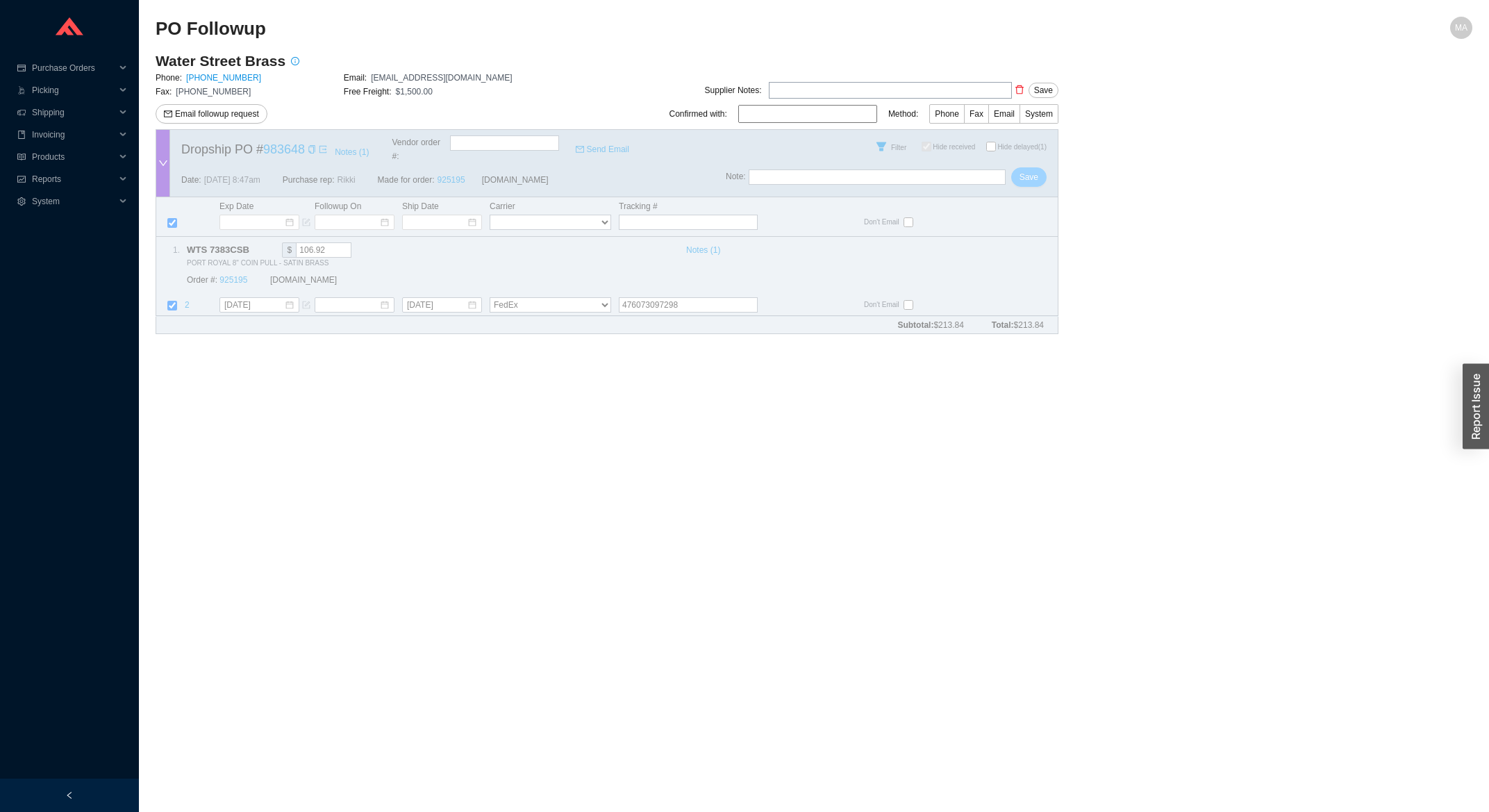
checkbox input "true"
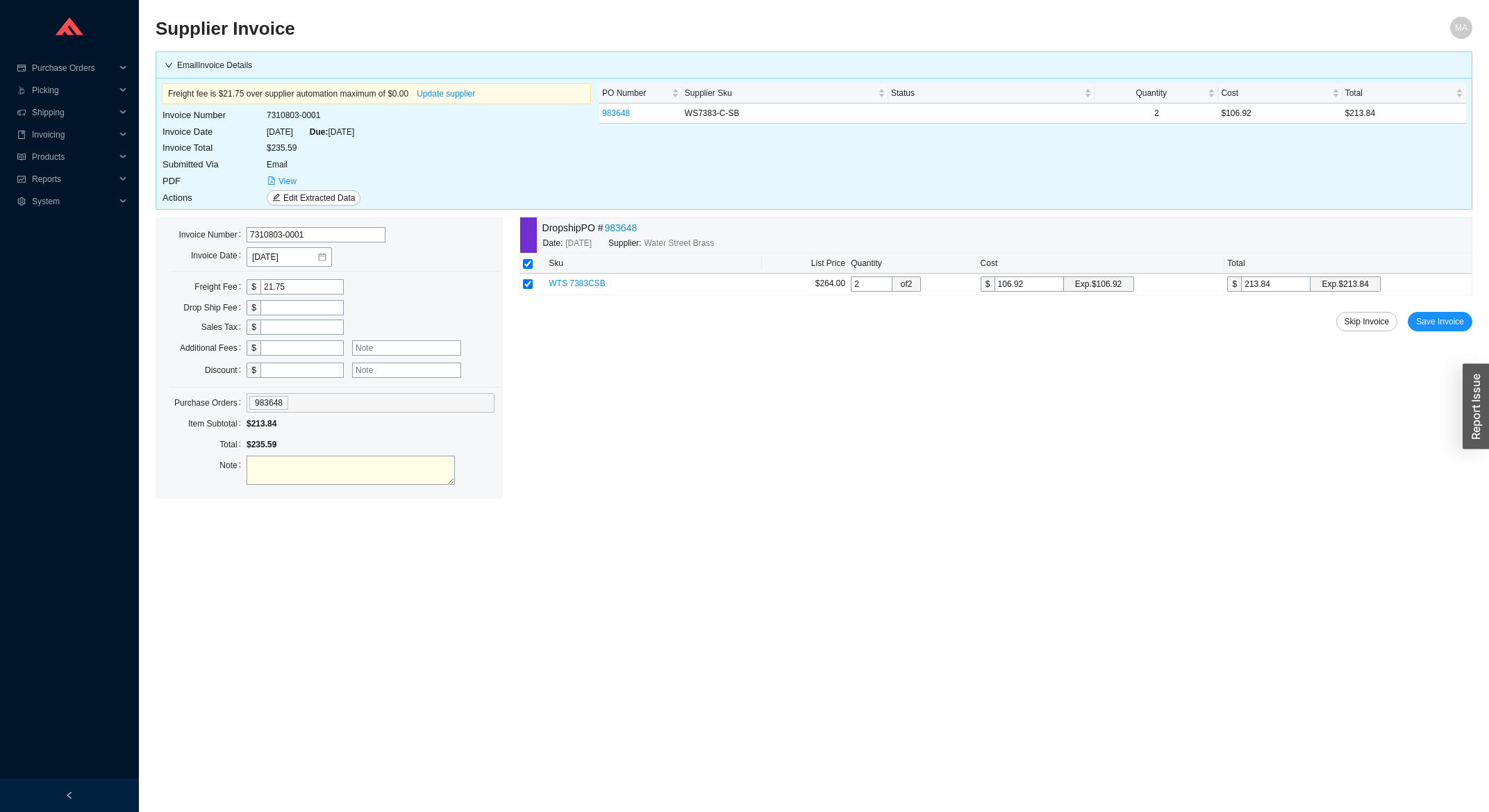
click at [1450, 333] on div "Dropship PO # 983648 Date: 7/25/2025 Supplier: Water Street Brass Sku List Pric…" at bounding box center [996, 357] width 953 height 282
click at [1450, 331] on button "Save Invoice" at bounding box center [1440, 321] width 65 height 19
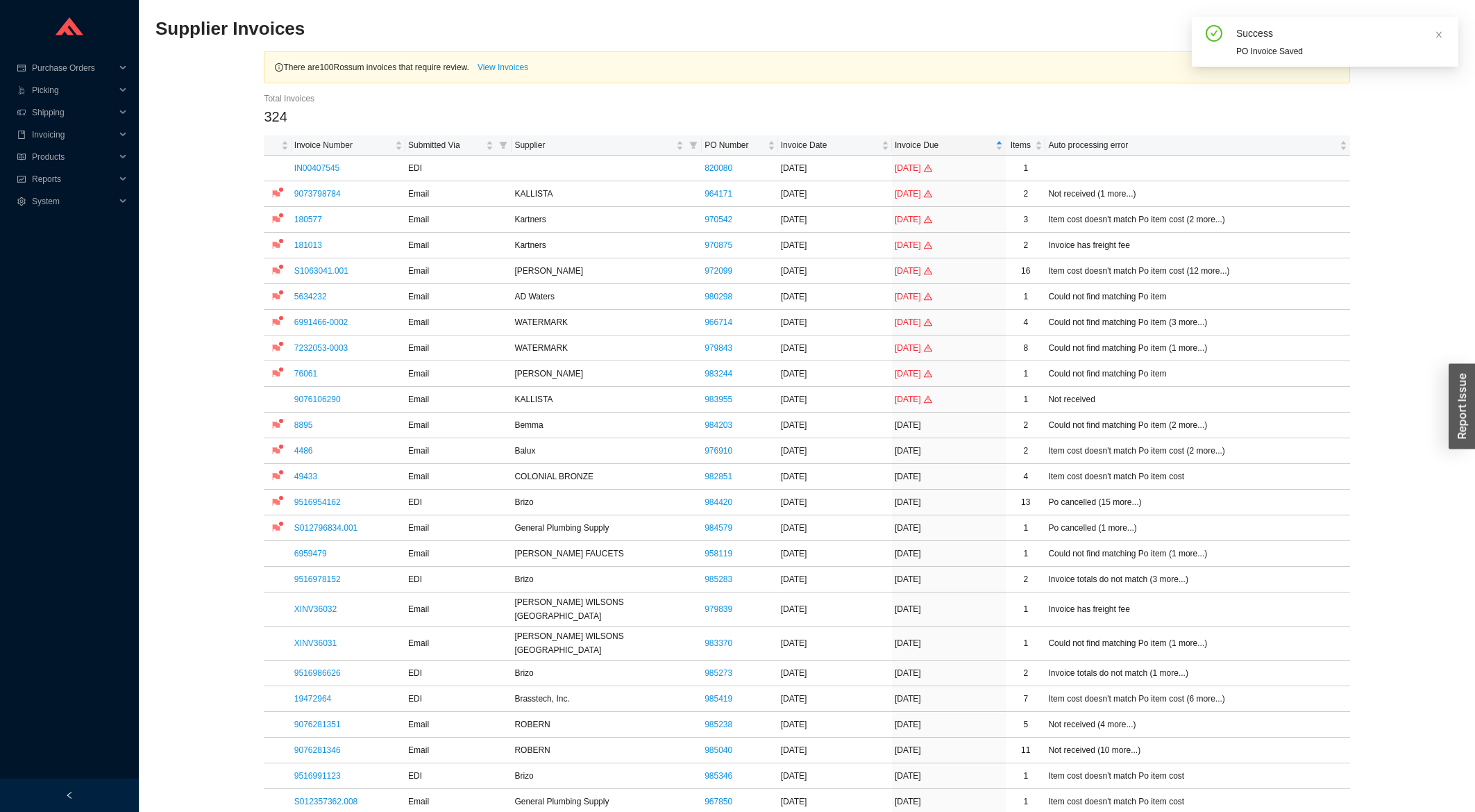
scroll to position [297, 0]
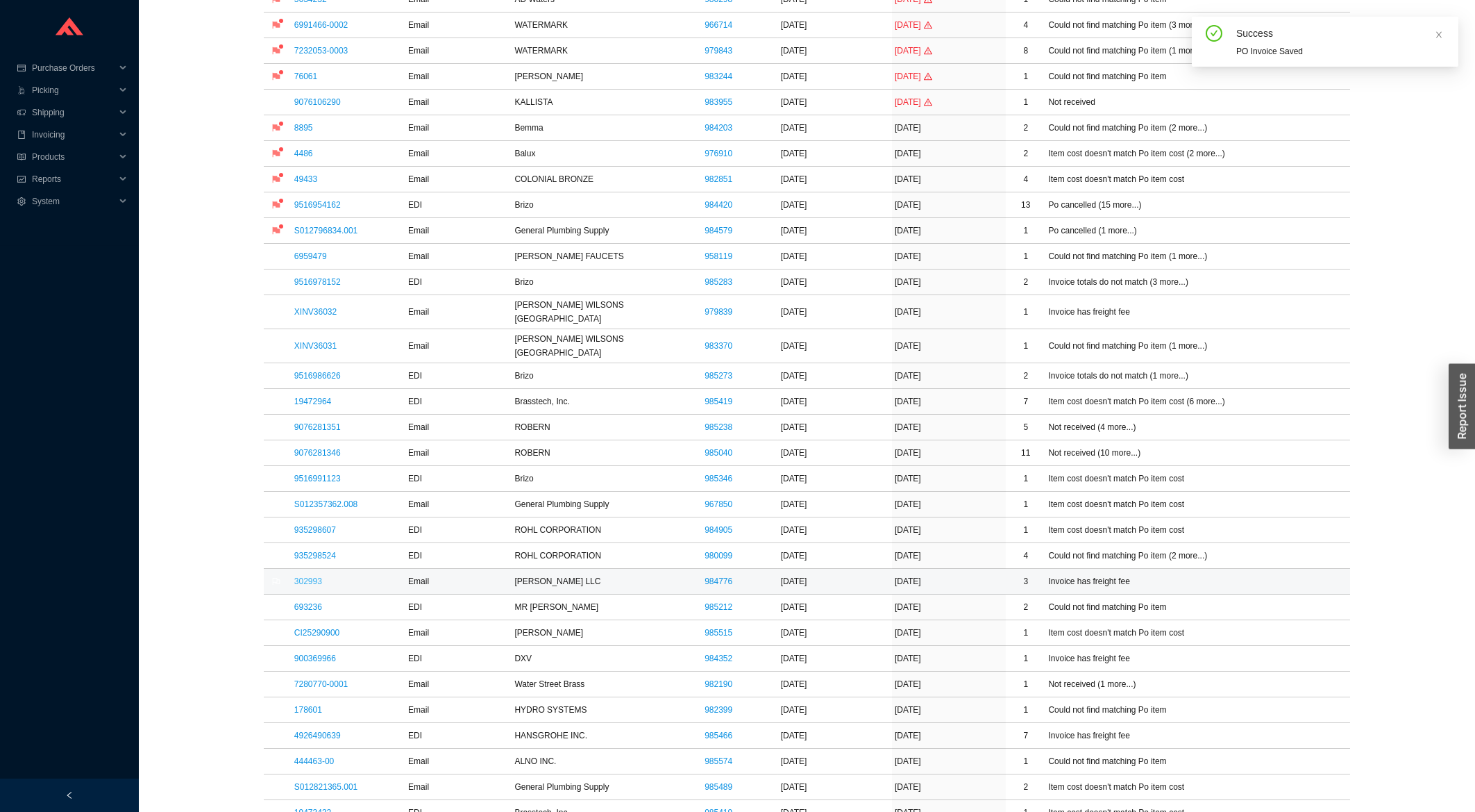
click at [310, 576] on link "302993" at bounding box center [308, 581] width 28 height 10
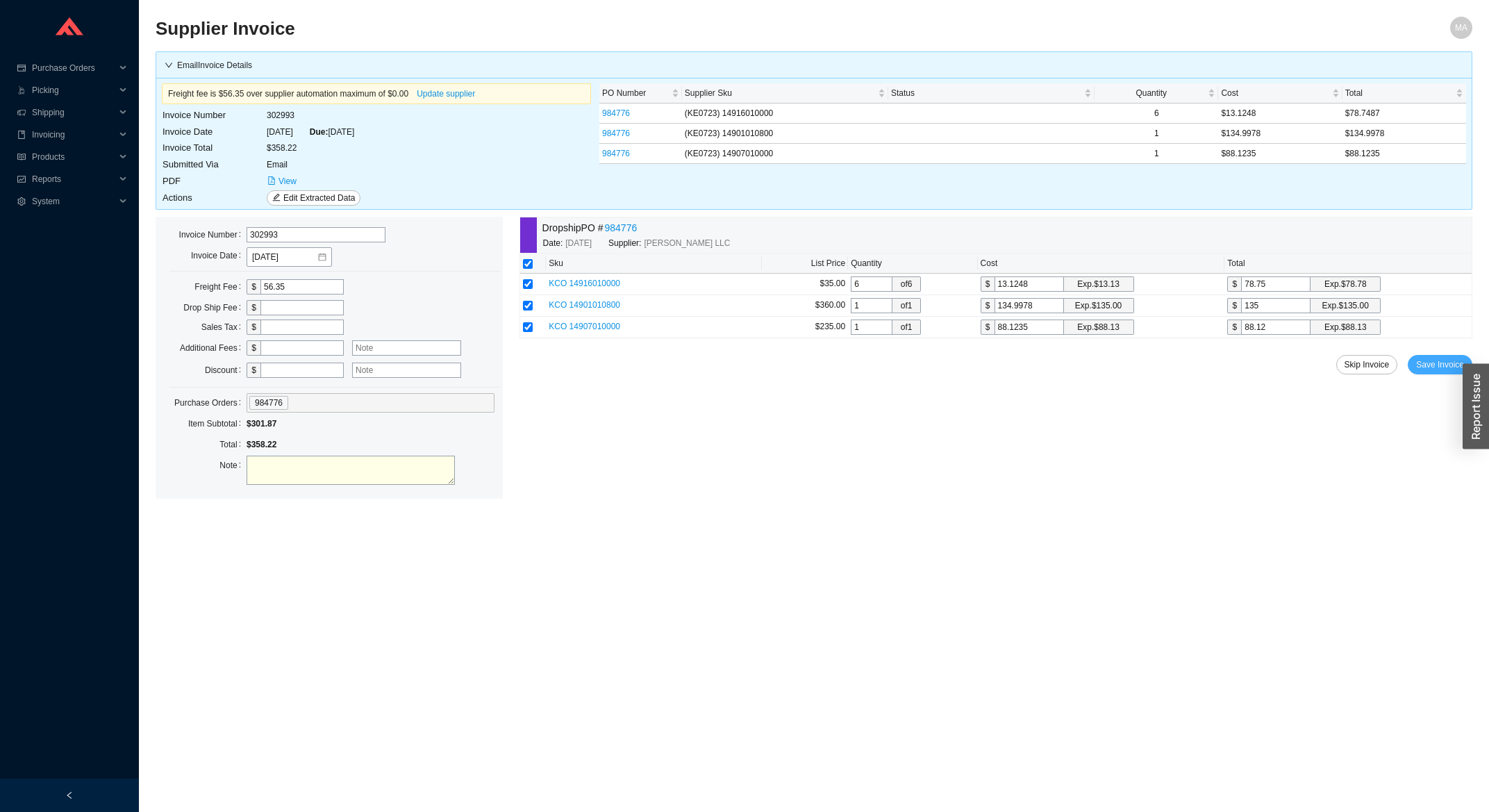
click at [1433, 358] on button "Save Invoice" at bounding box center [1440, 364] width 65 height 19
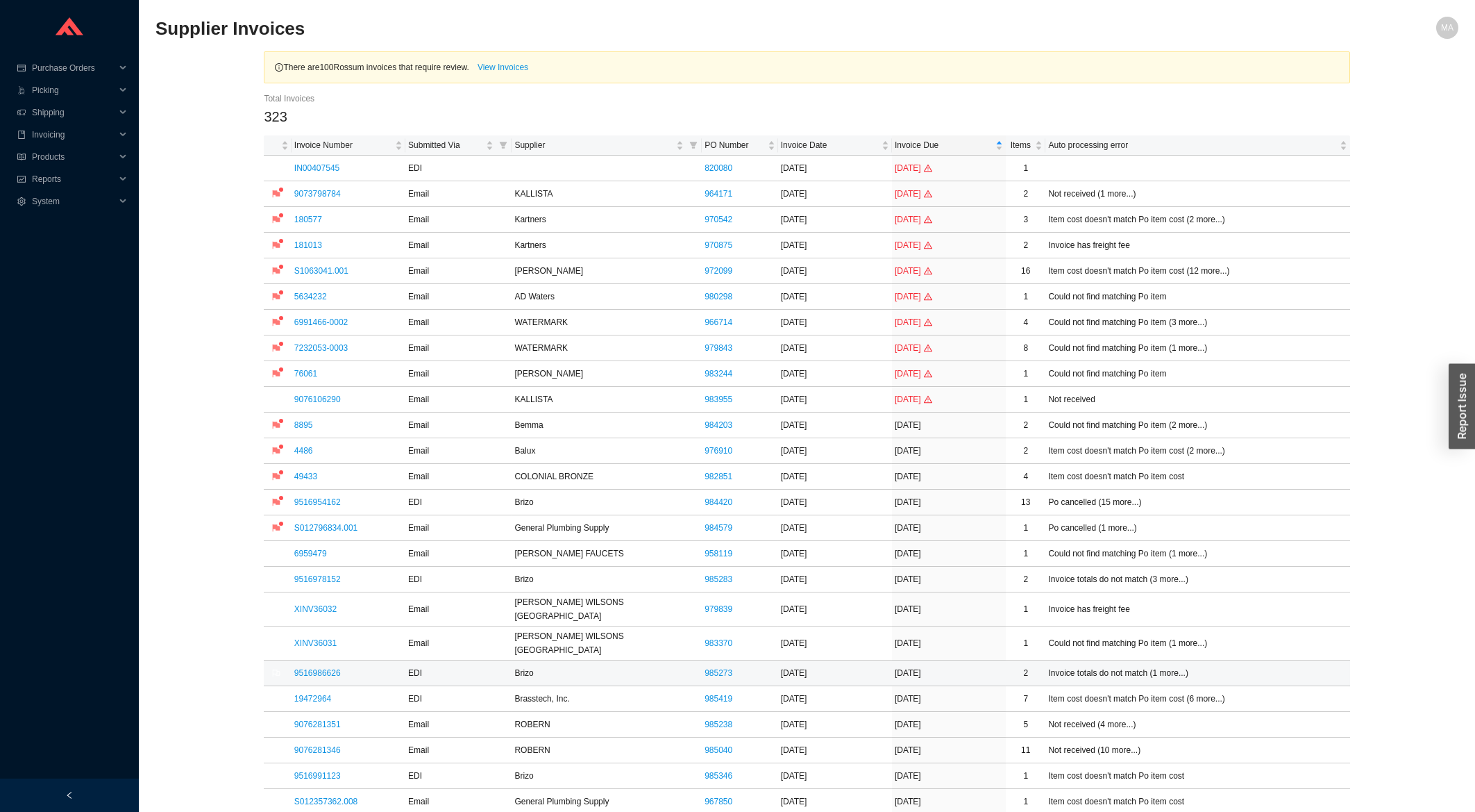
scroll to position [297, 0]
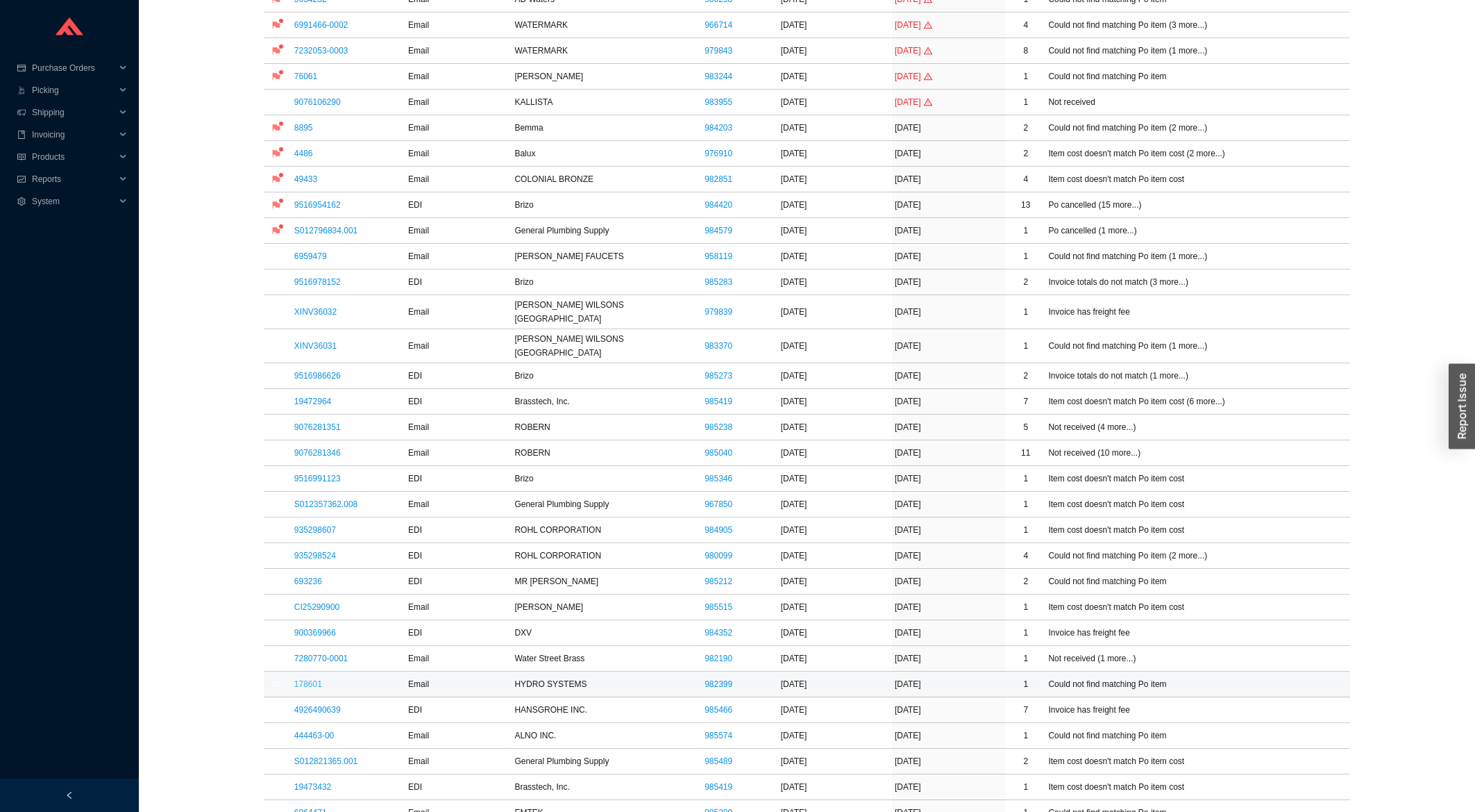
click at [305, 679] on link "178601" at bounding box center [308, 684] width 28 height 10
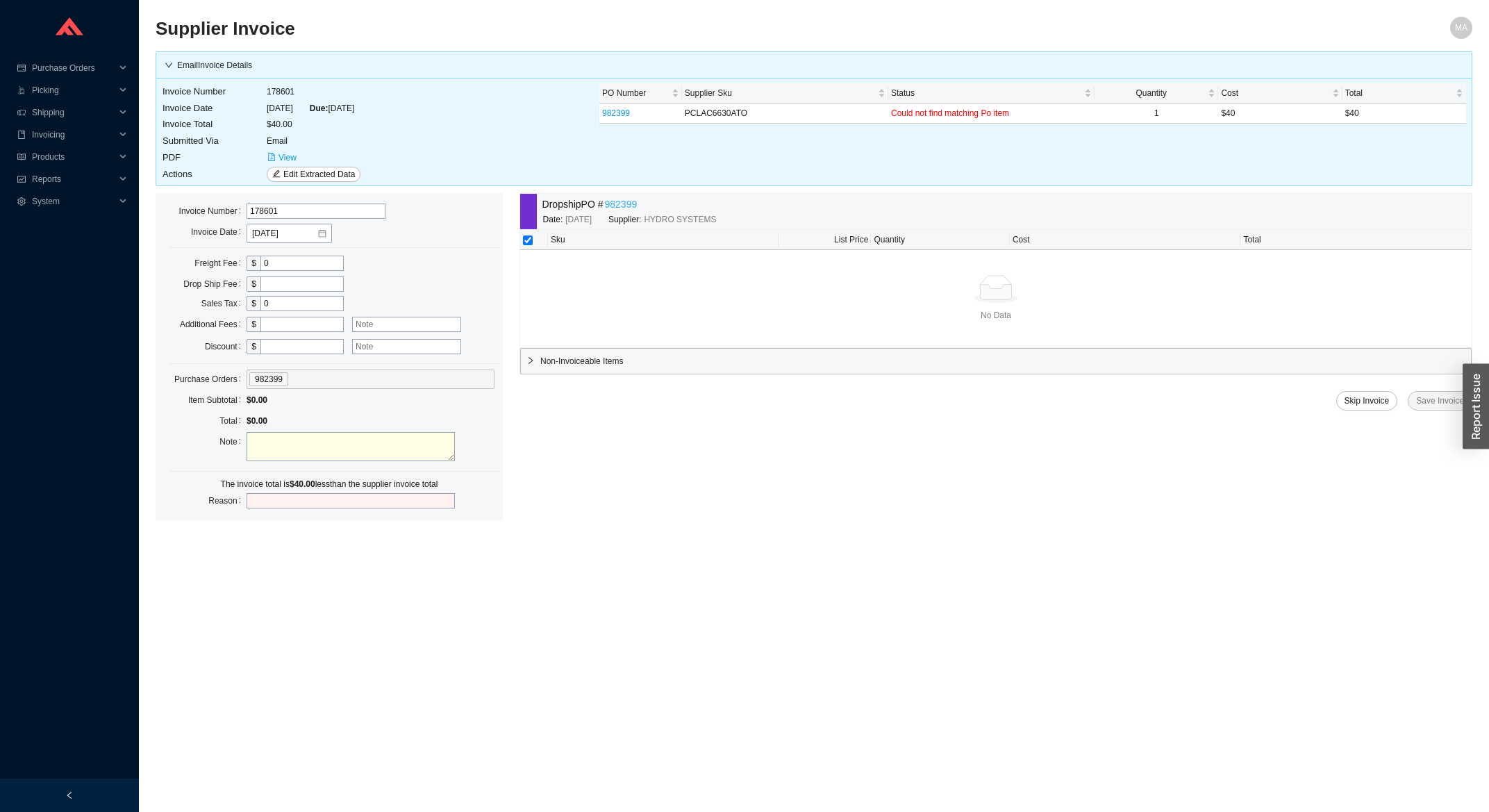
click at [617, 207] on link "982399" at bounding box center [621, 204] width 32 height 16
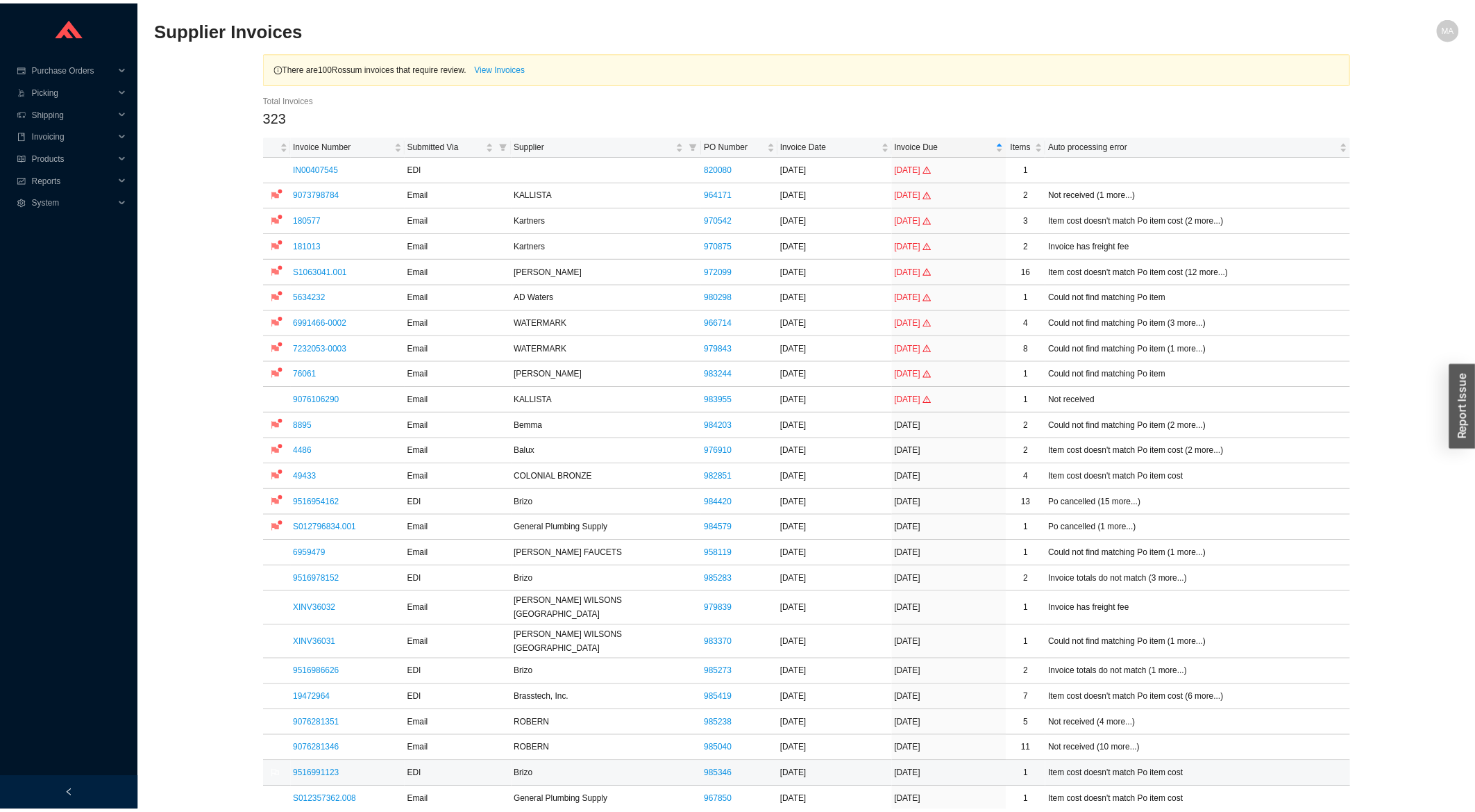
scroll to position [297, 0]
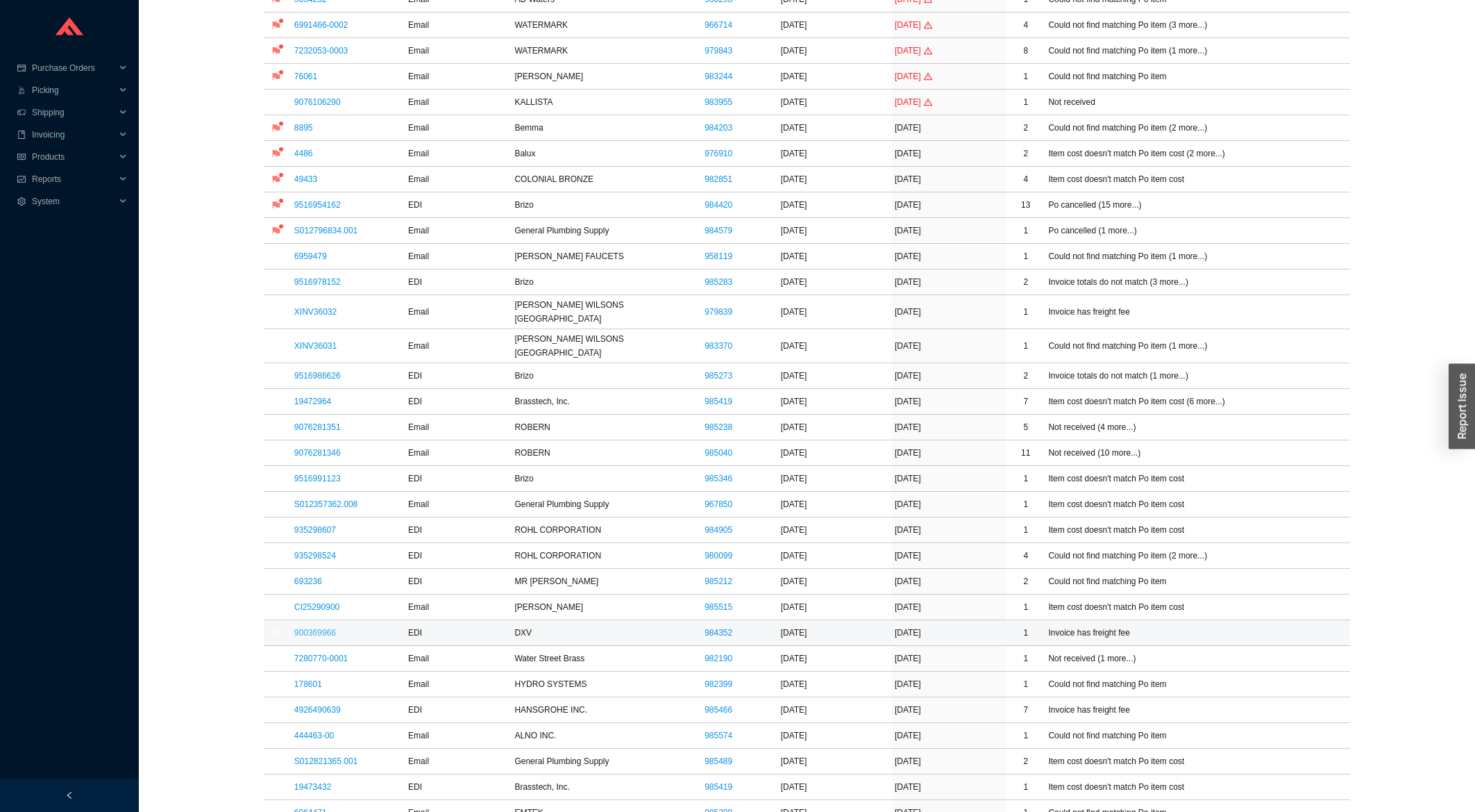
click at [308, 628] on link "900369966" at bounding box center [315, 632] width 42 height 10
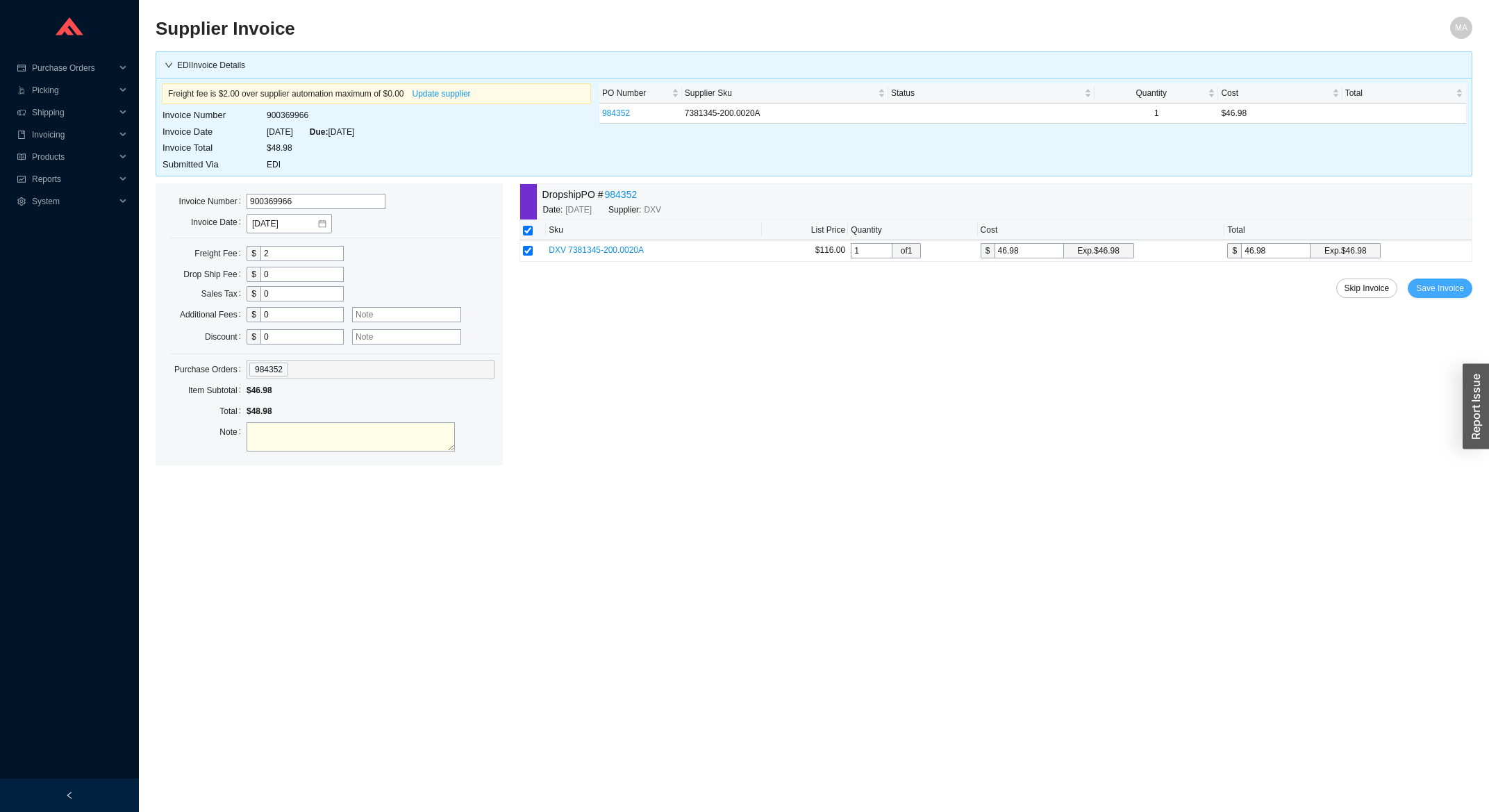
click at [1440, 293] on span "Save Invoice" at bounding box center [1440, 288] width 48 height 14
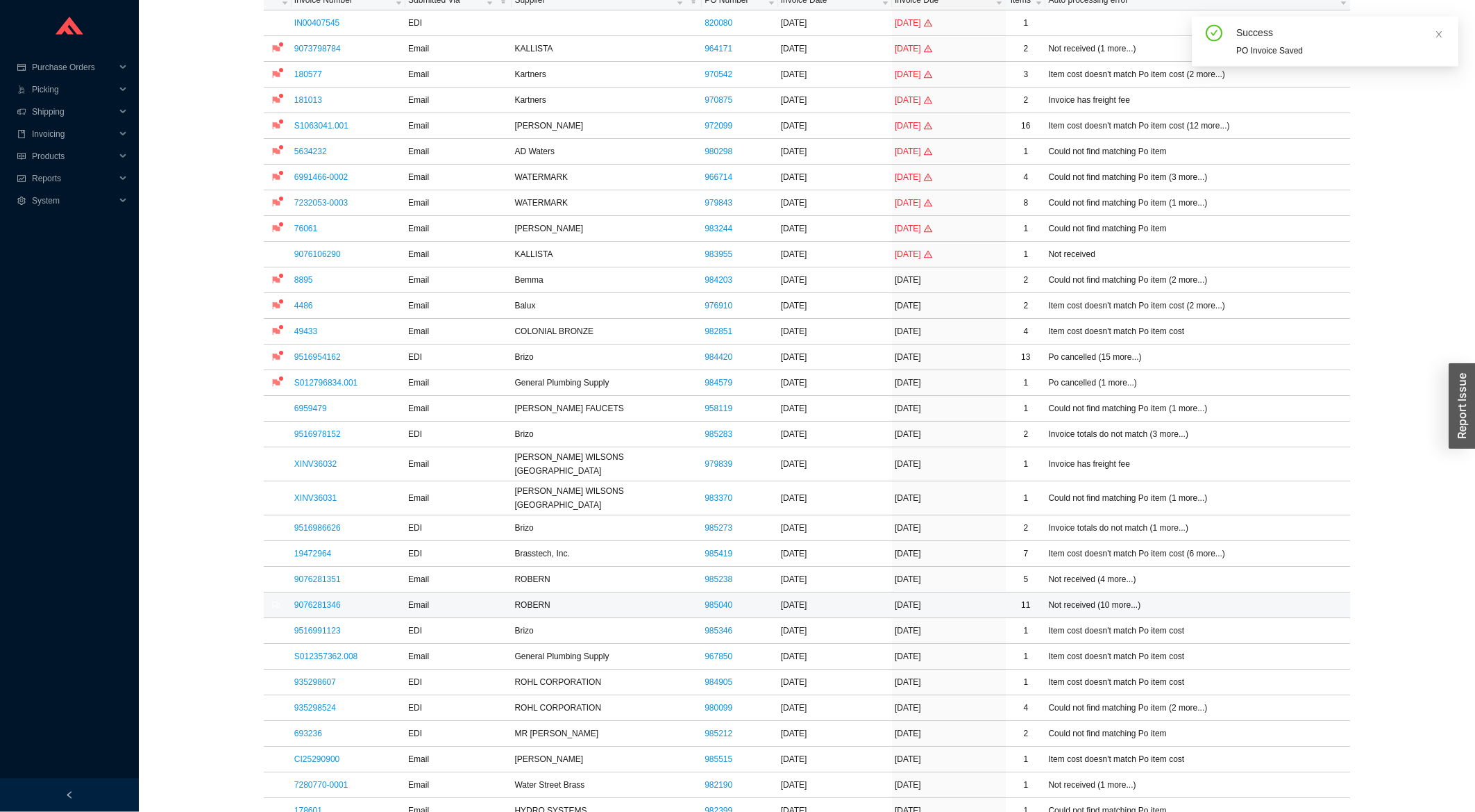
scroll to position [223, 0]
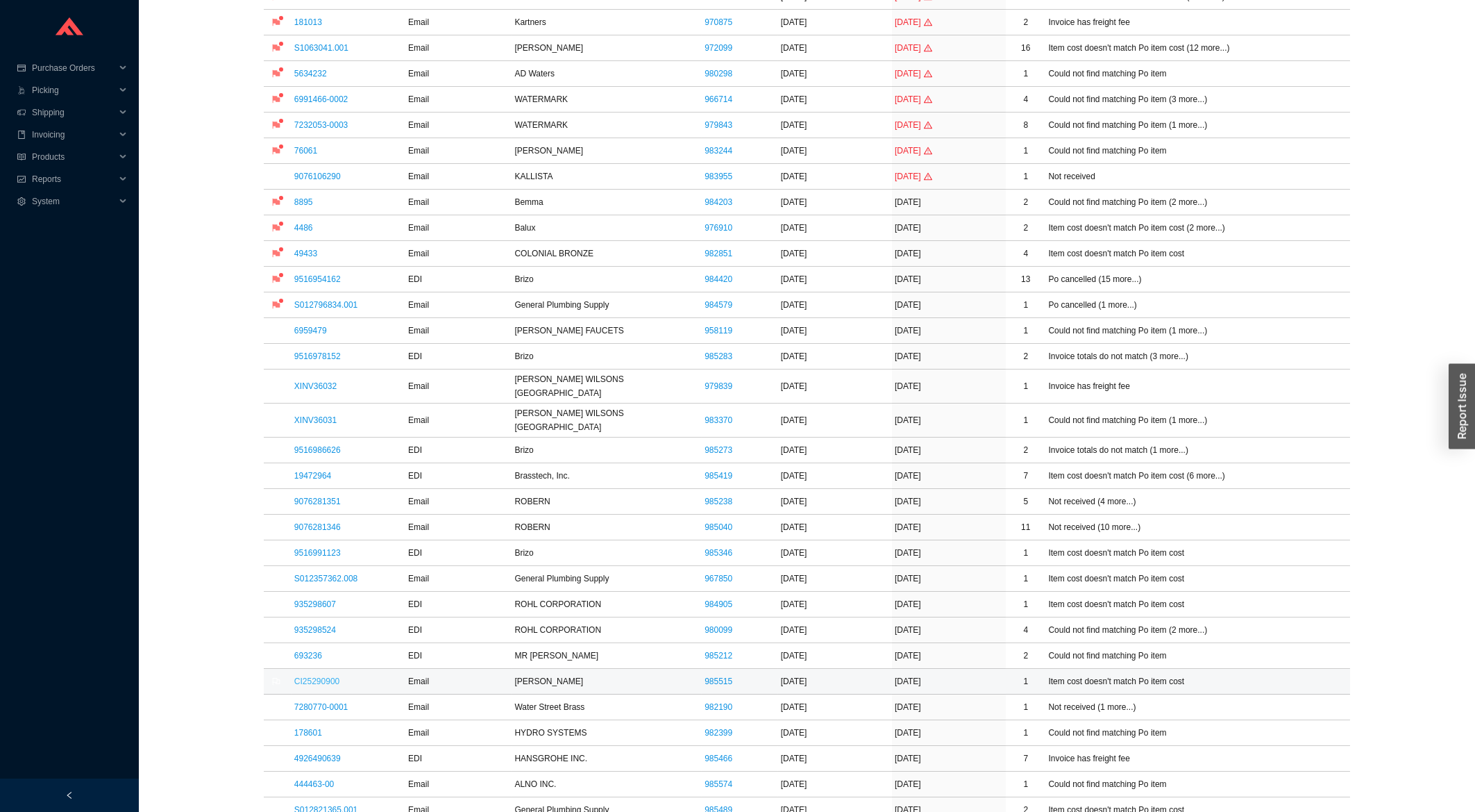
click at [325, 676] on link "CI25290900" at bounding box center [316, 681] width 45 height 10
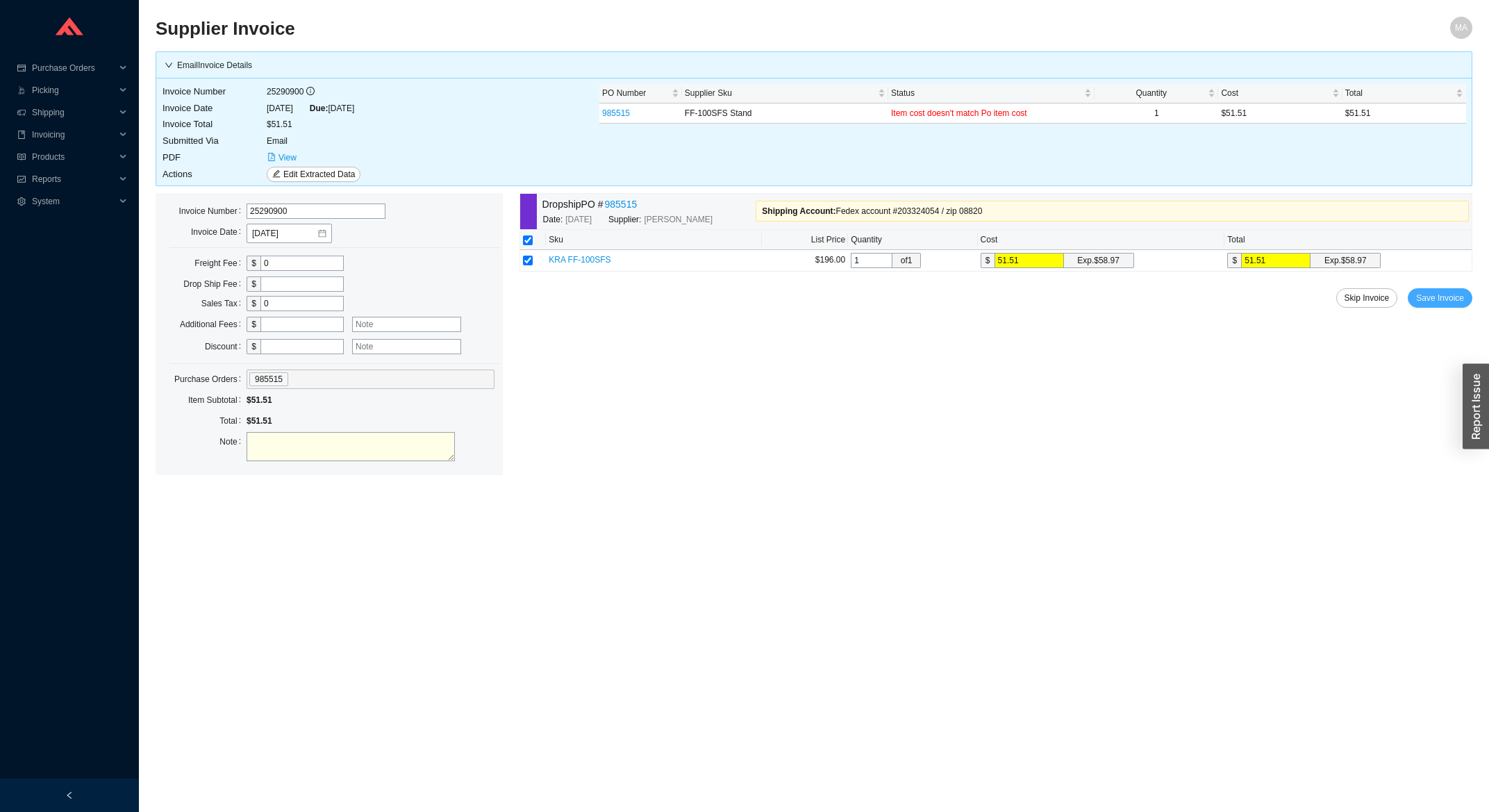
click at [1437, 305] on span "Save Invoice" at bounding box center [1440, 298] width 48 height 14
